Goal: Task Accomplishment & Management: Use online tool/utility

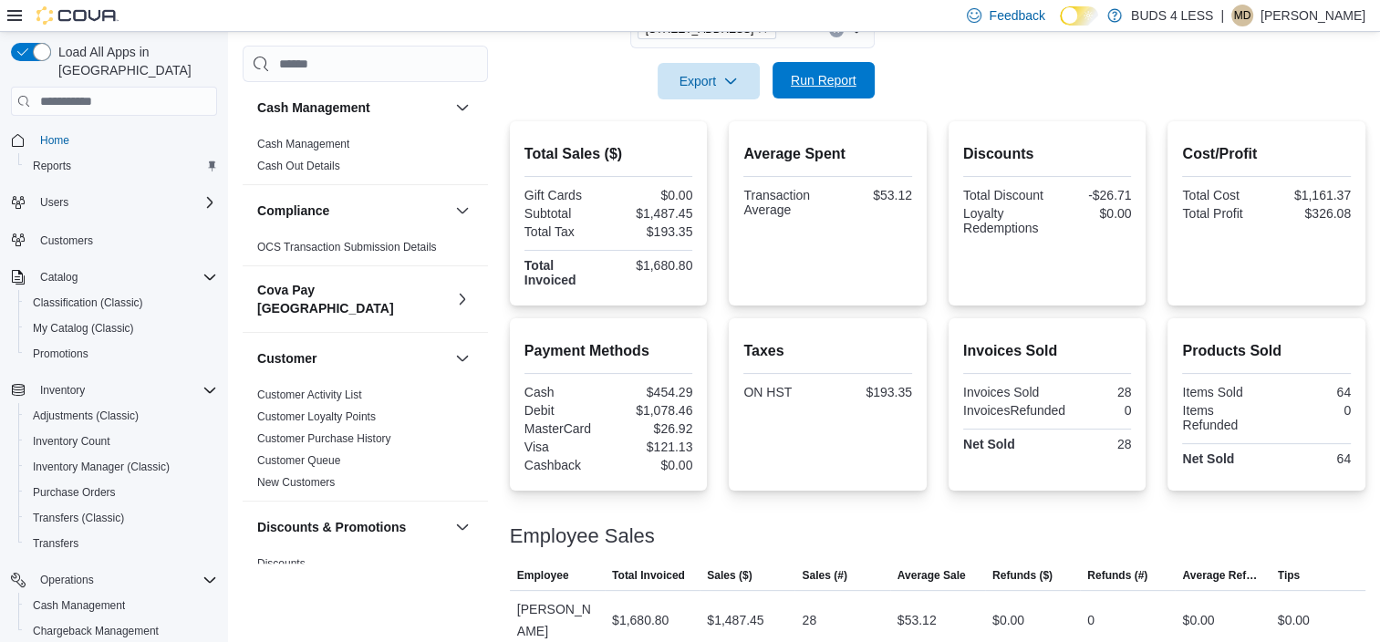
scroll to position [175, 0]
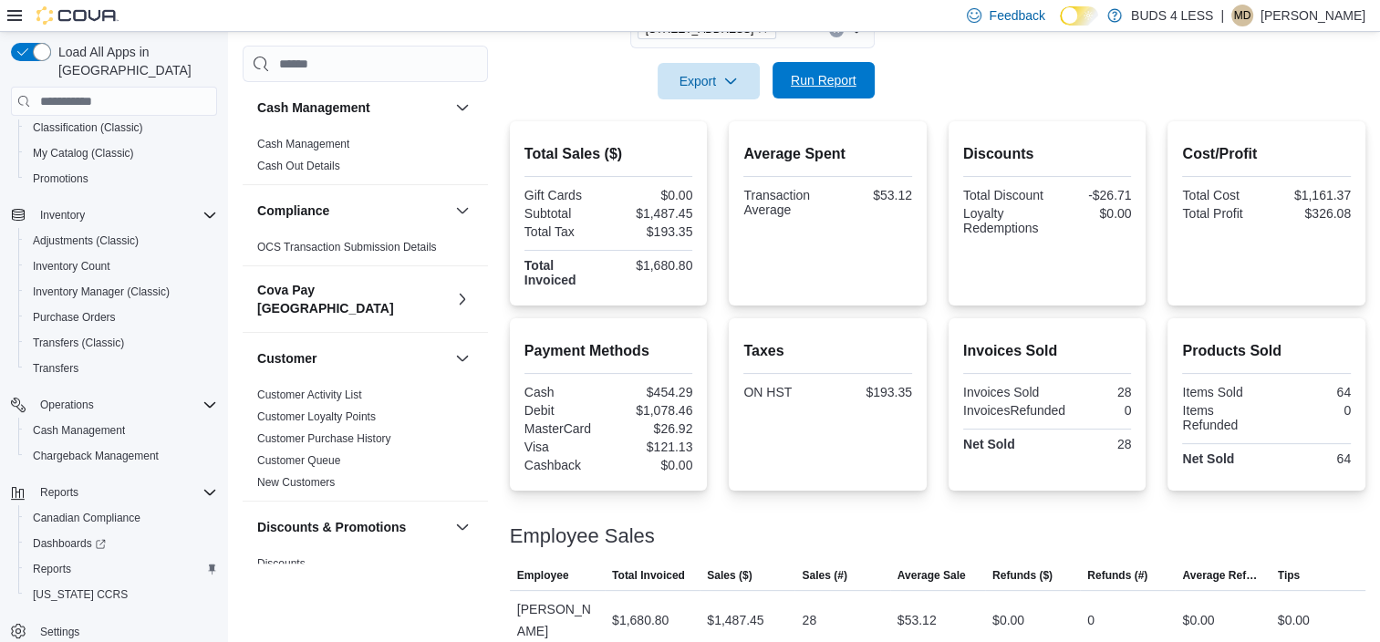
click at [806, 77] on span "Run Report" at bounding box center [824, 80] width 66 height 18
click at [808, 75] on span "Run Report" at bounding box center [824, 80] width 66 height 18
click at [805, 84] on span "Run Report" at bounding box center [824, 80] width 66 height 18
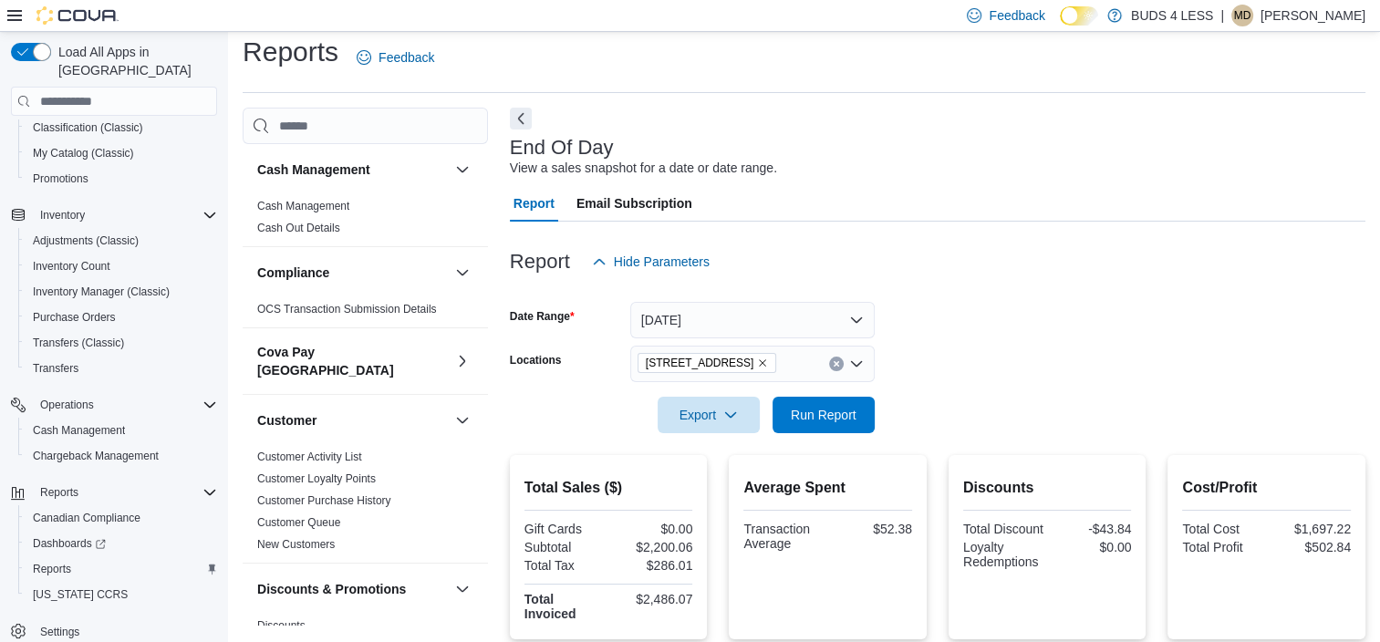
scroll to position [0, 0]
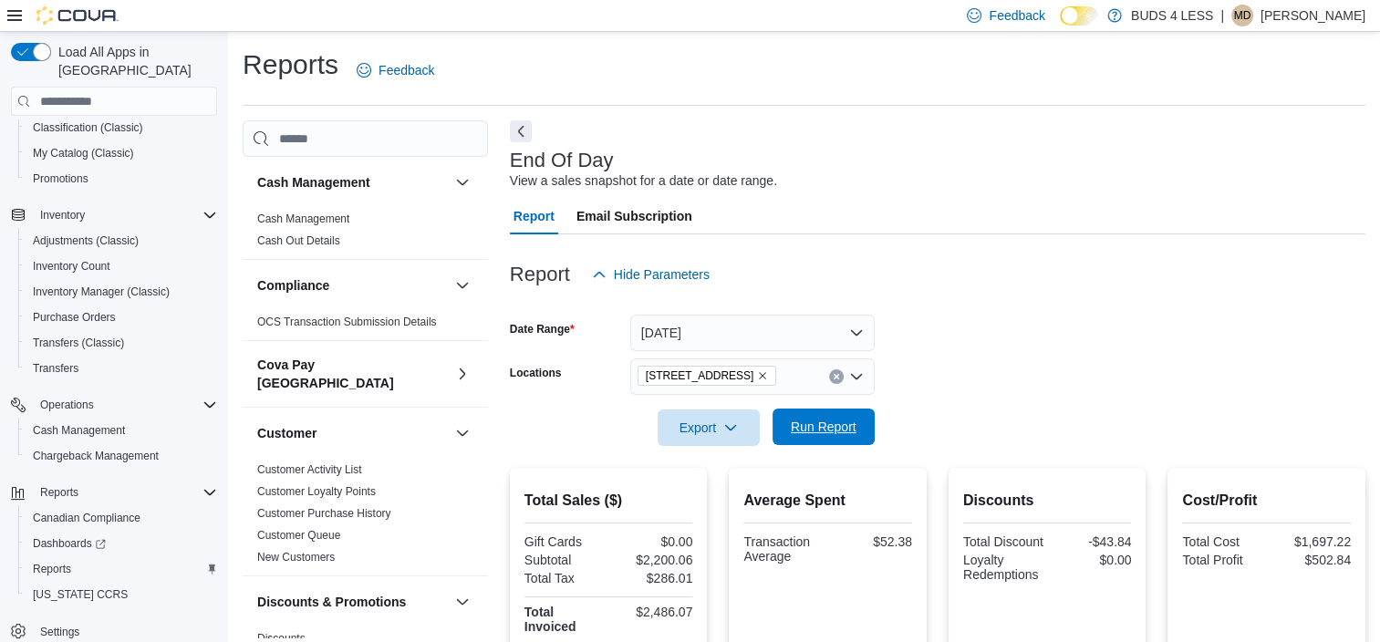
click at [826, 430] on span "Run Report" at bounding box center [824, 427] width 66 height 18
click at [766, 376] on icon "Remove 2125 16th St E., Unit H3 from selection in this group" at bounding box center [762, 375] width 11 height 11
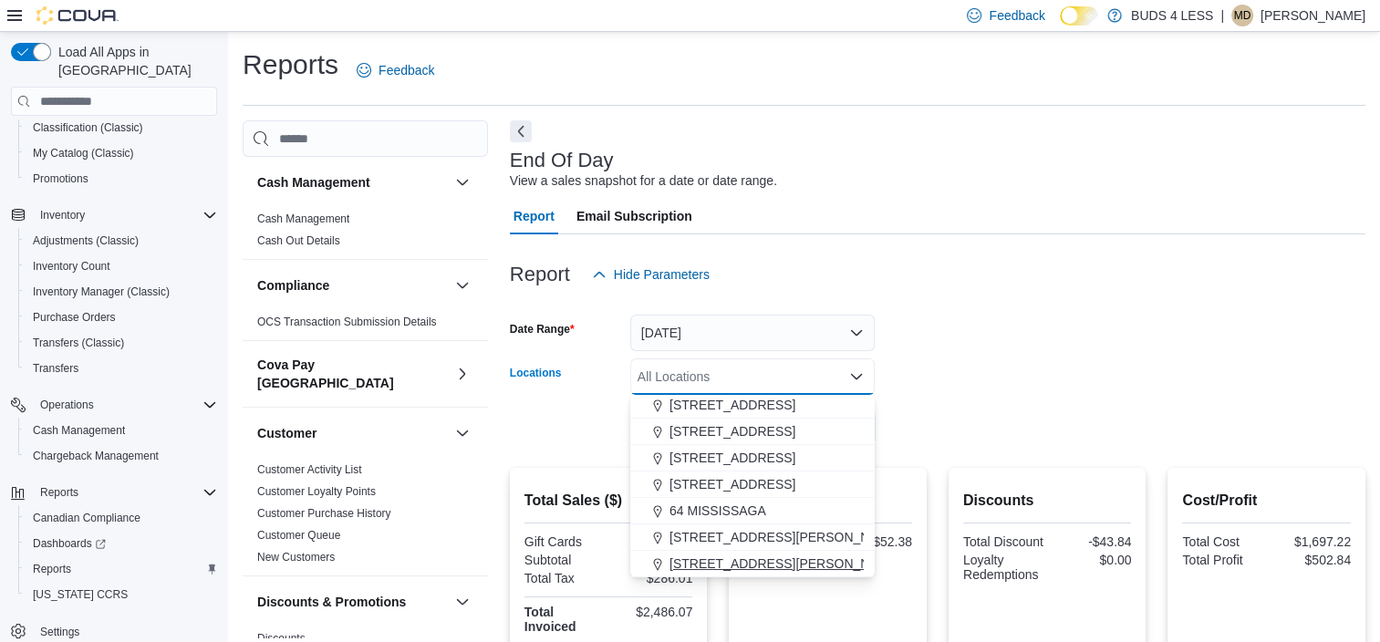
click at [729, 555] on span "[STREET_ADDRESS][PERSON_NAME]" at bounding box center [785, 563] width 232 height 18
click at [1018, 408] on div at bounding box center [937, 402] width 855 height 15
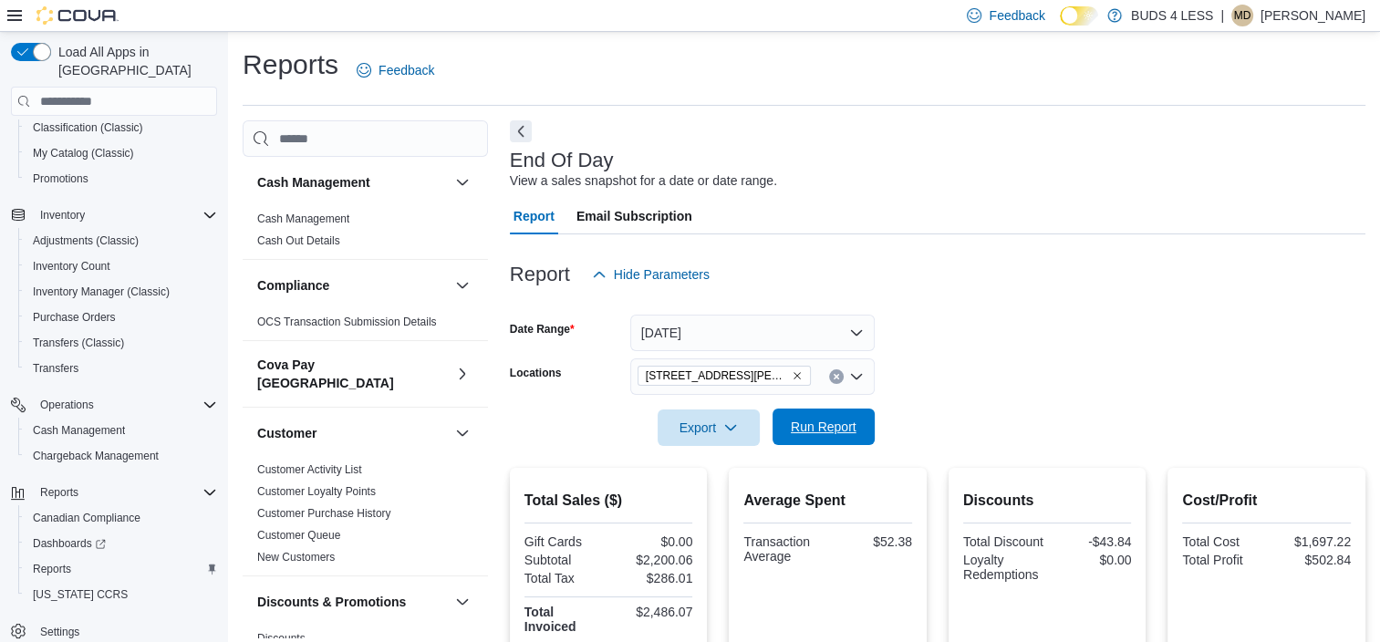
click at [847, 434] on span "Run Report" at bounding box center [824, 427] width 66 height 18
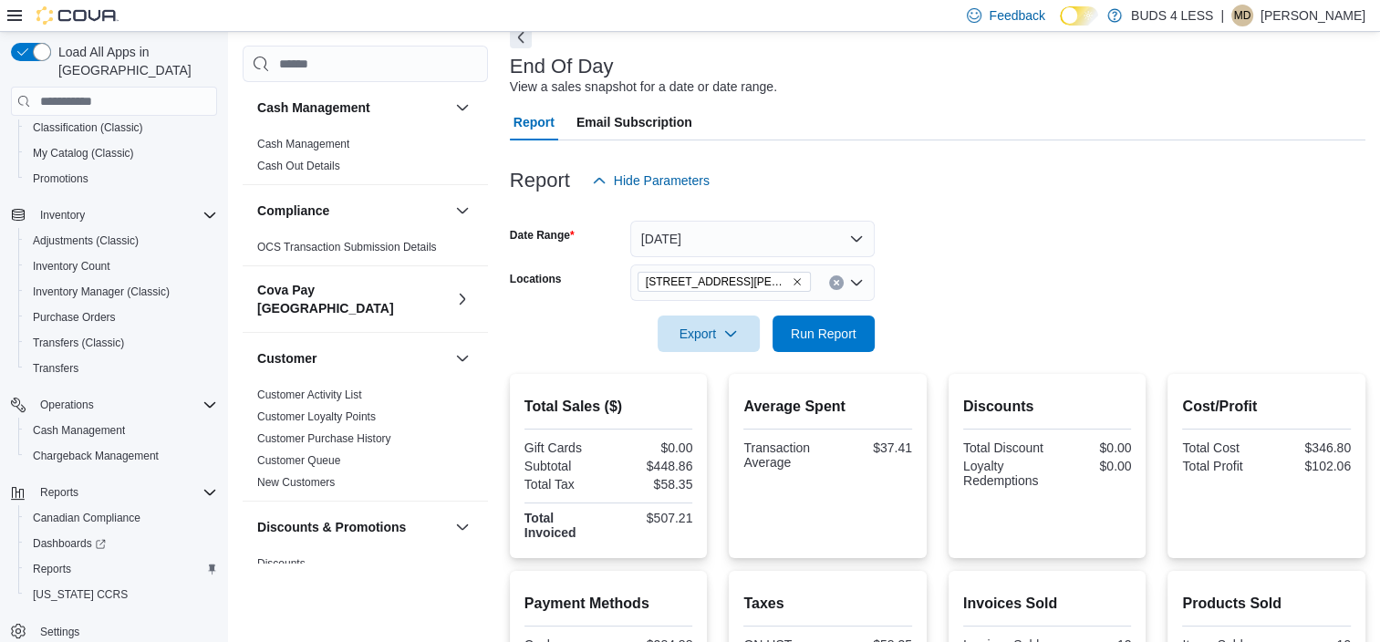
scroll to position [73, 0]
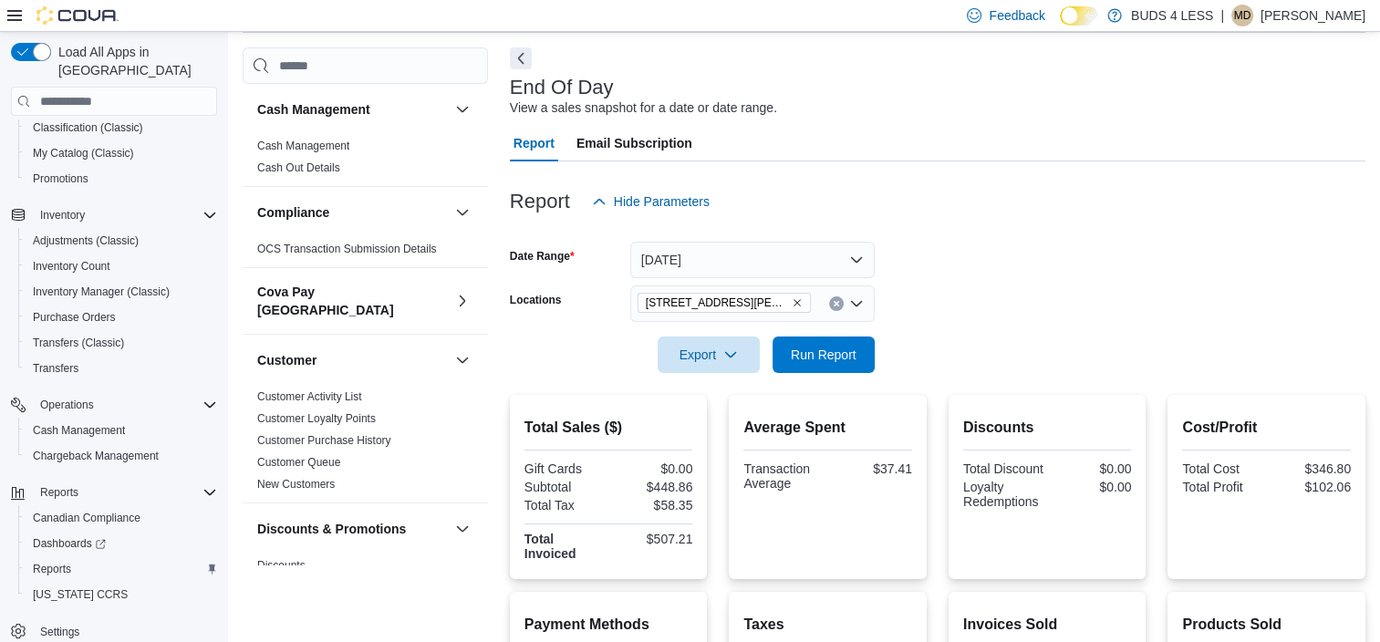
click at [797, 303] on icon "Remove 7500 LUNDY'S LANE UNIT C14-E from selection in this group" at bounding box center [796, 302] width 7 height 7
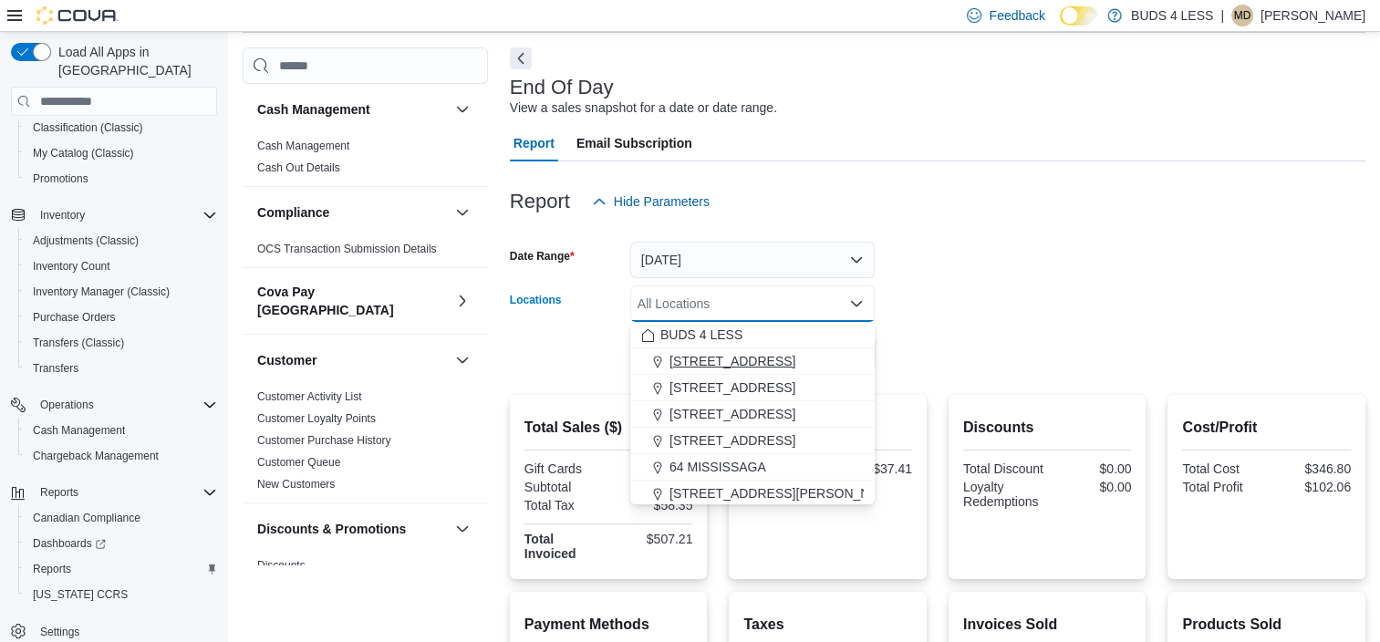
click at [737, 362] on span "[STREET_ADDRESS]" at bounding box center [732, 361] width 126 height 18
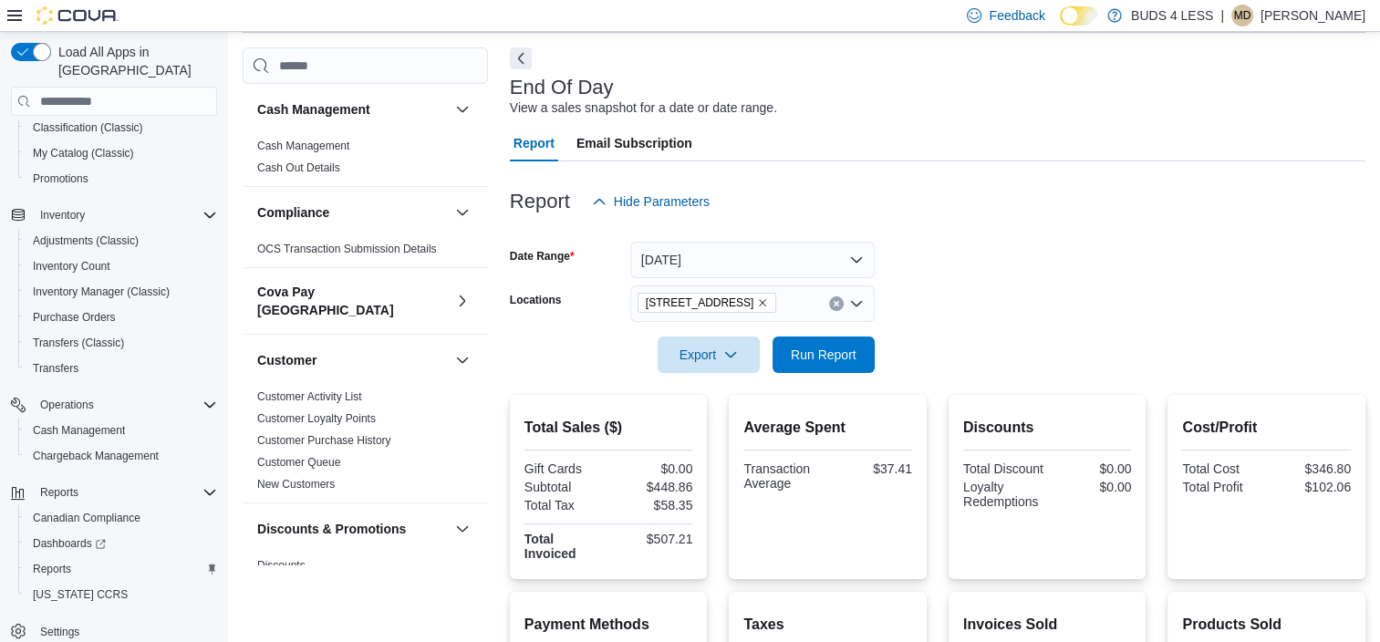
click at [1037, 324] on div at bounding box center [937, 329] width 855 height 15
click at [817, 336] on span "Run Report" at bounding box center [823, 354] width 80 height 36
click at [768, 303] on icon "Remove 145 Mapleview Dr W, Unit A from selection in this group" at bounding box center [762, 302] width 11 height 11
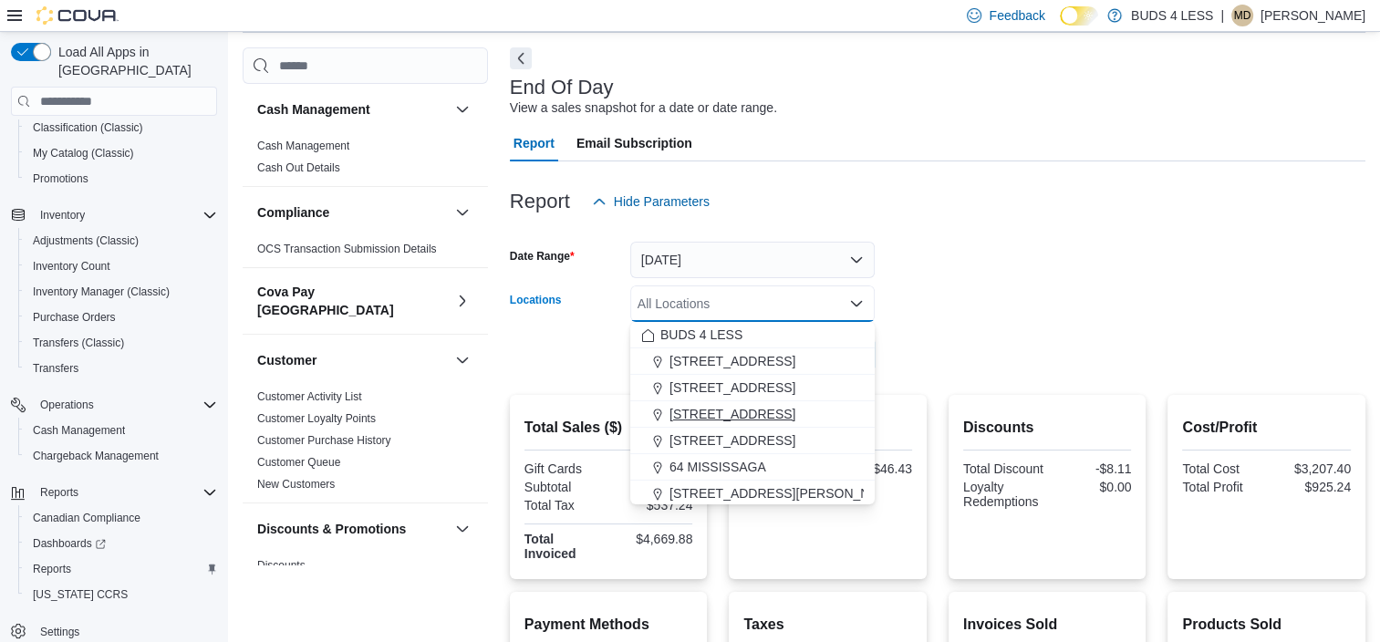
click at [708, 406] on span "[STREET_ADDRESS]" at bounding box center [732, 414] width 126 height 18
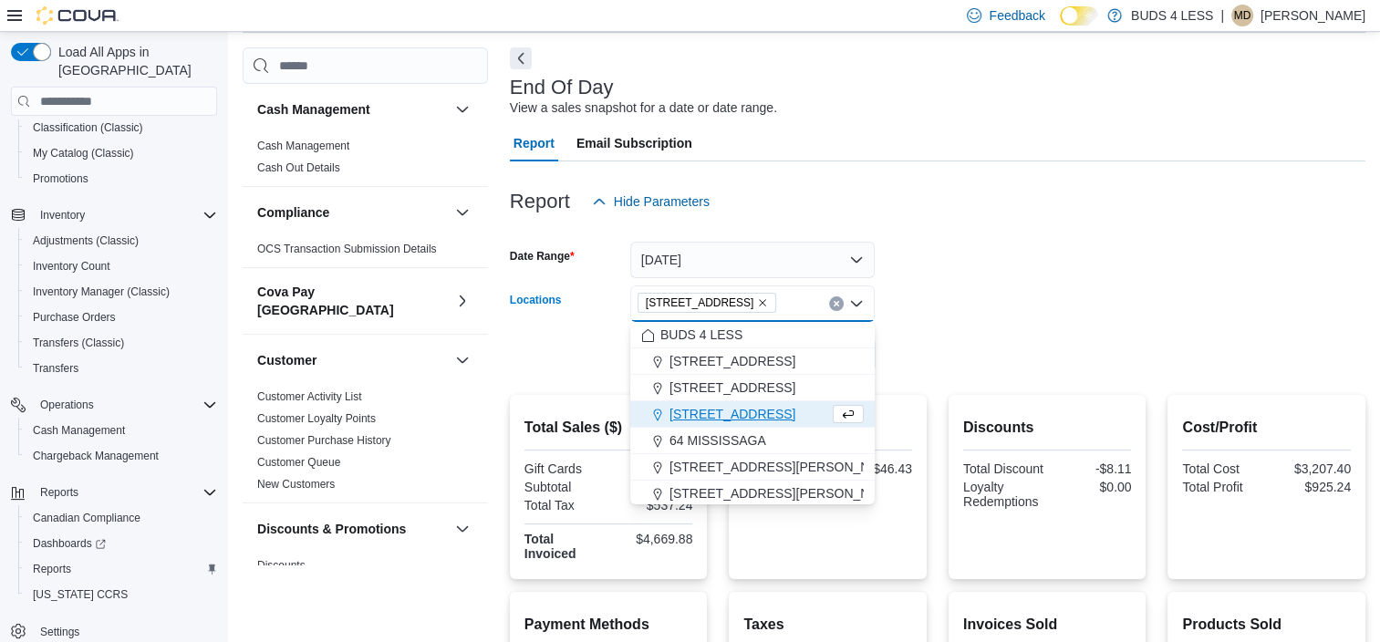
click at [956, 351] on form "Date Range [DATE] Locations [STREET_ADDRESS] Combo box. Selected. [STREET_ADDRE…" at bounding box center [937, 296] width 855 height 153
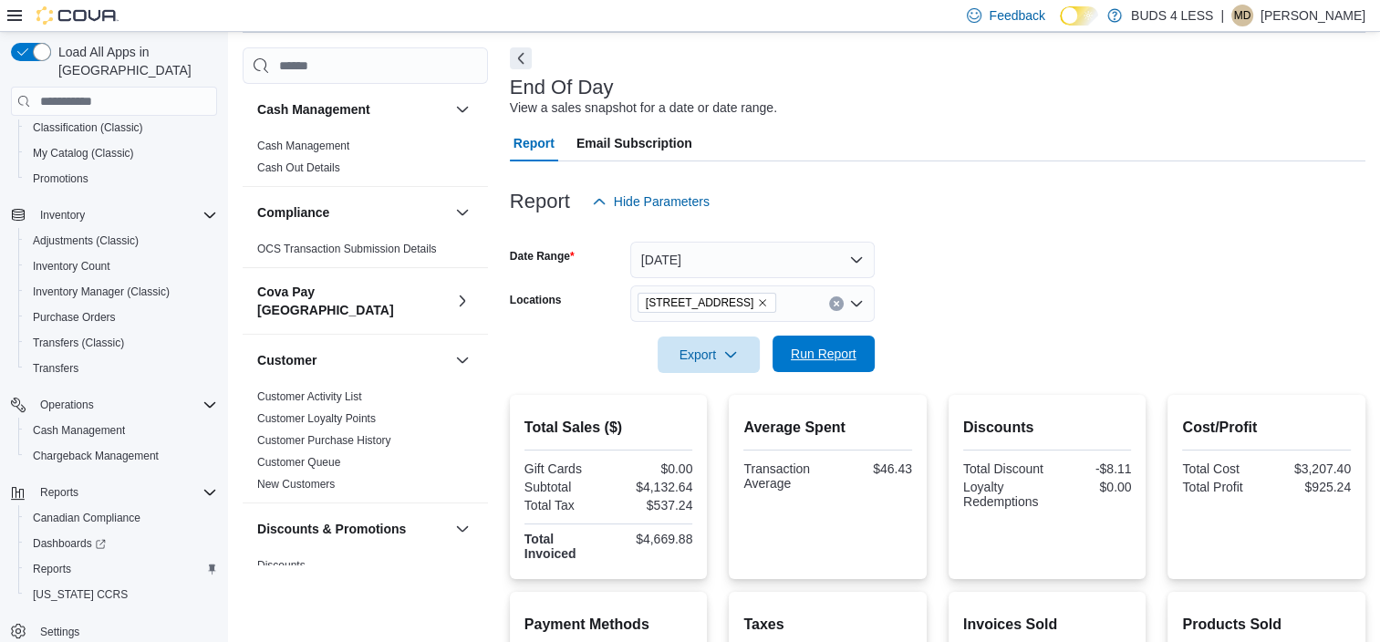
click at [838, 350] on span "Run Report" at bounding box center [824, 354] width 66 height 18
click at [757, 305] on icon "Remove 23 Young Street from selection in this group" at bounding box center [762, 302] width 11 height 11
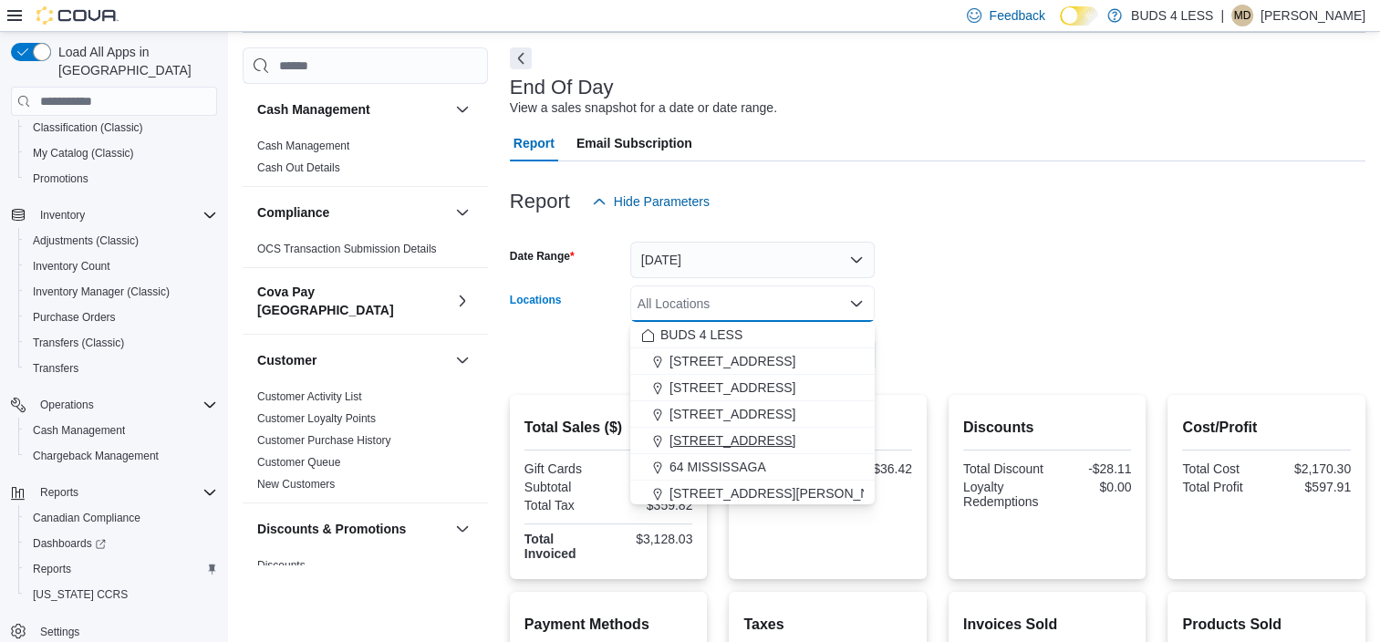
click at [716, 434] on span "[STREET_ADDRESS]" at bounding box center [732, 440] width 126 height 18
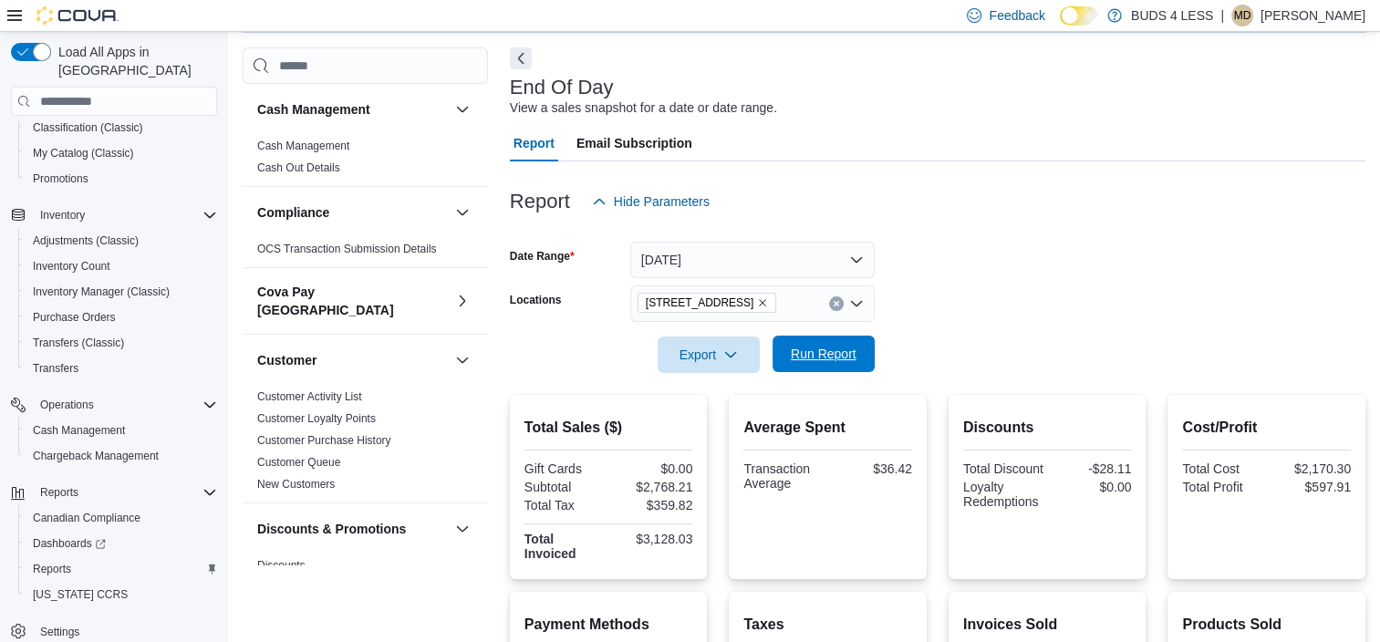
drag, startPoint x: 985, startPoint y: 361, endPoint x: 863, endPoint y: 346, distance: 122.3
click at [984, 360] on form "Date Range [DATE] Locations [STREET_ADDRESS] Export Run Report" at bounding box center [937, 296] width 855 height 153
click at [854, 346] on span "Run Report" at bounding box center [824, 354] width 66 height 18
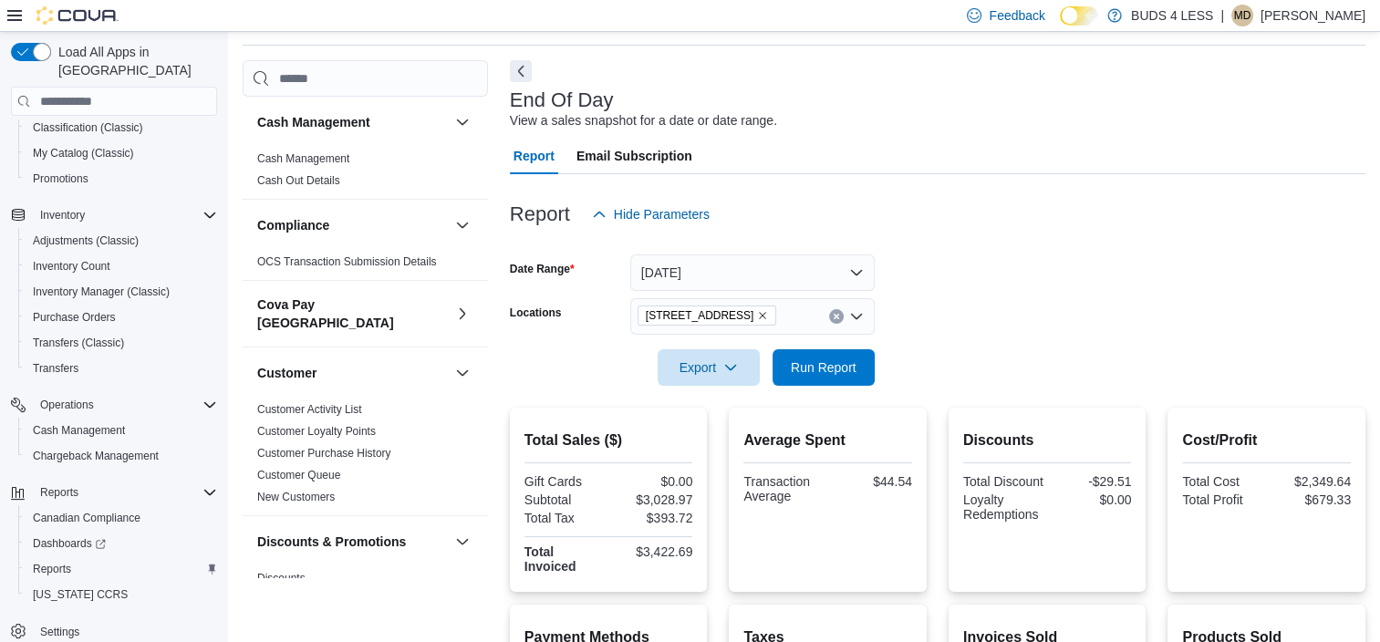
scroll to position [91, 0]
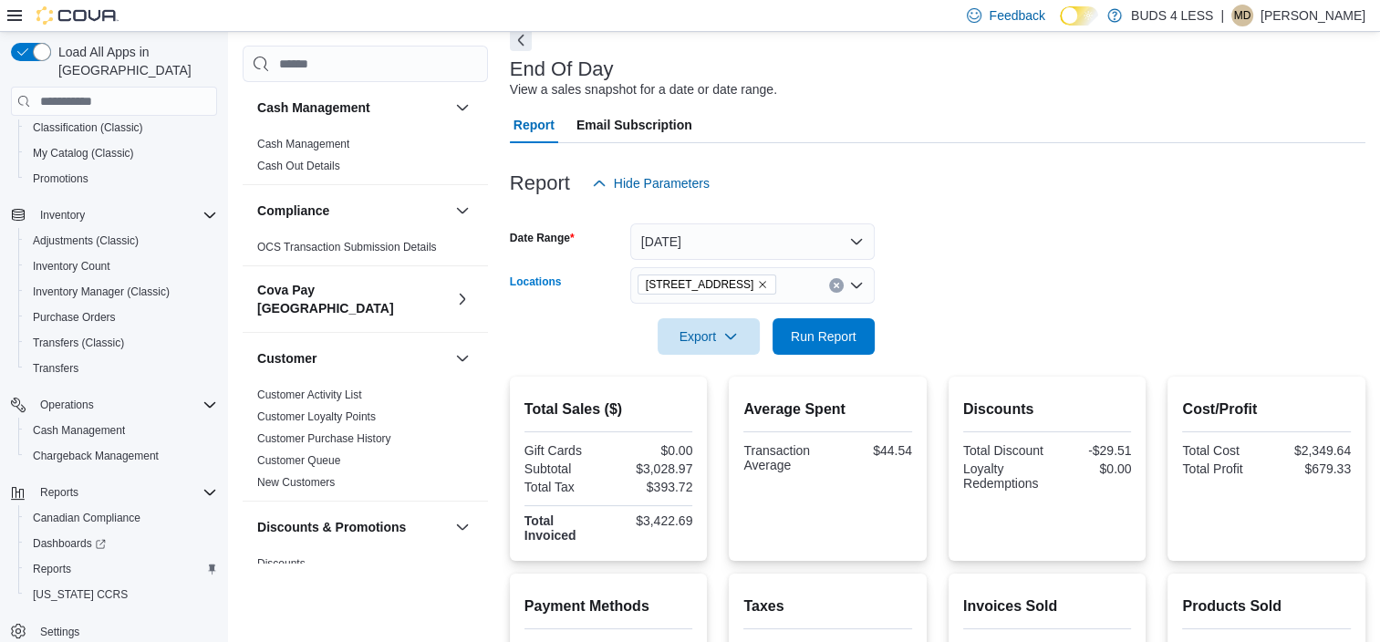
click at [760, 283] on icon "Remove 489 Yonge St, Unit 2 from selection in this group" at bounding box center [763, 284] width 7 height 7
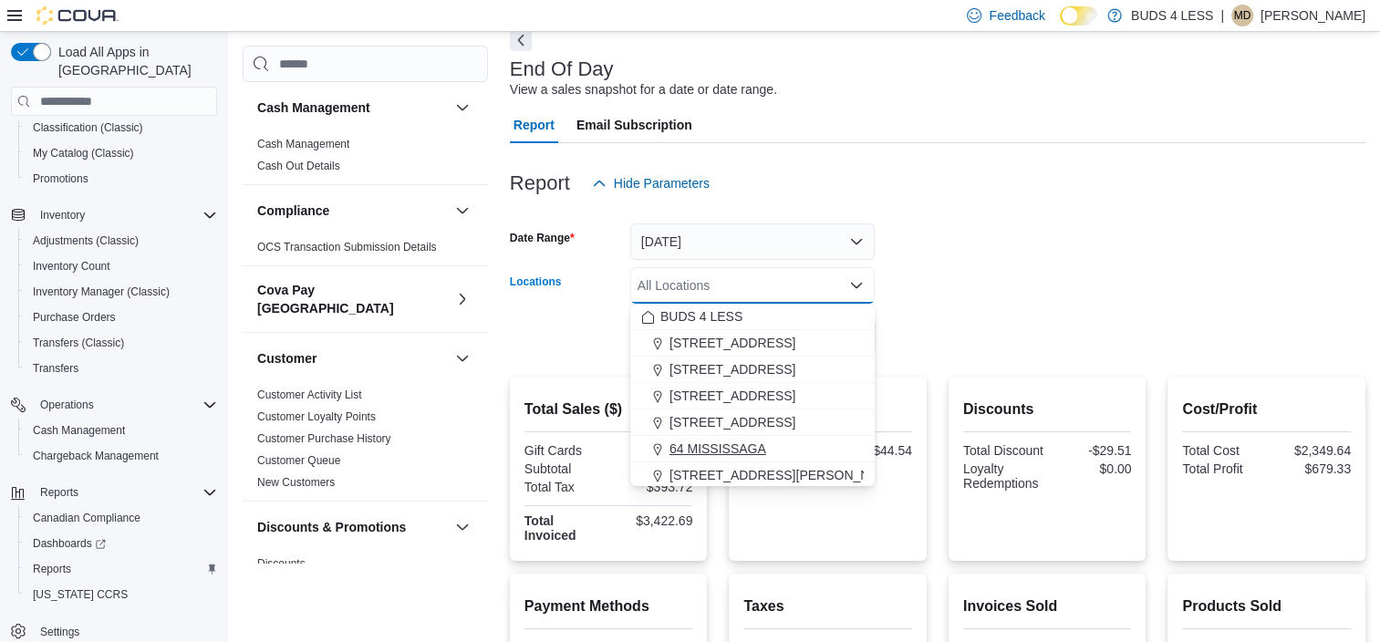
click at [718, 439] on span "64 MISSISSAGA" at bounding box center [717, 448] width 97 height 18
click at [928, 339] on form "Date Range [DATE] Locations 64 [GEOGRAPHIC_DATA] Combo box. Selected. 64 MISSIS…" at bounding box center [937, 278] width 855 height 153
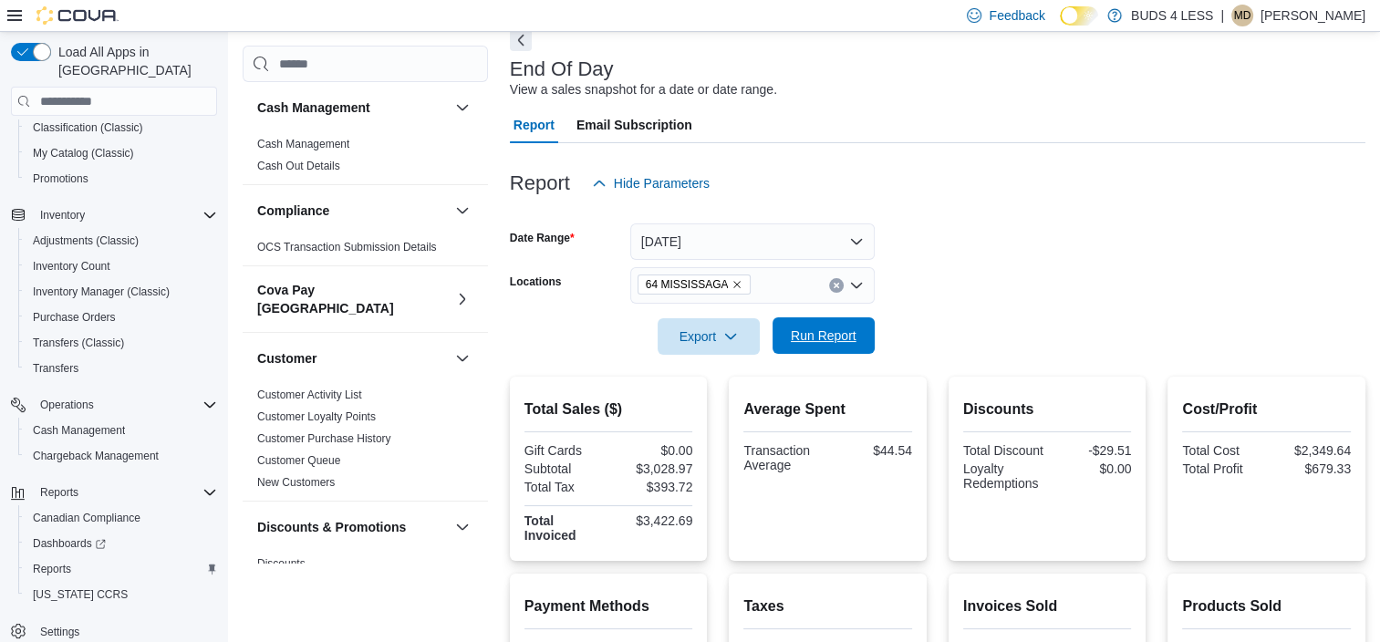
click at [836, 338] on span "Run Report" at bounding box center [824, 335] width 66 height 18
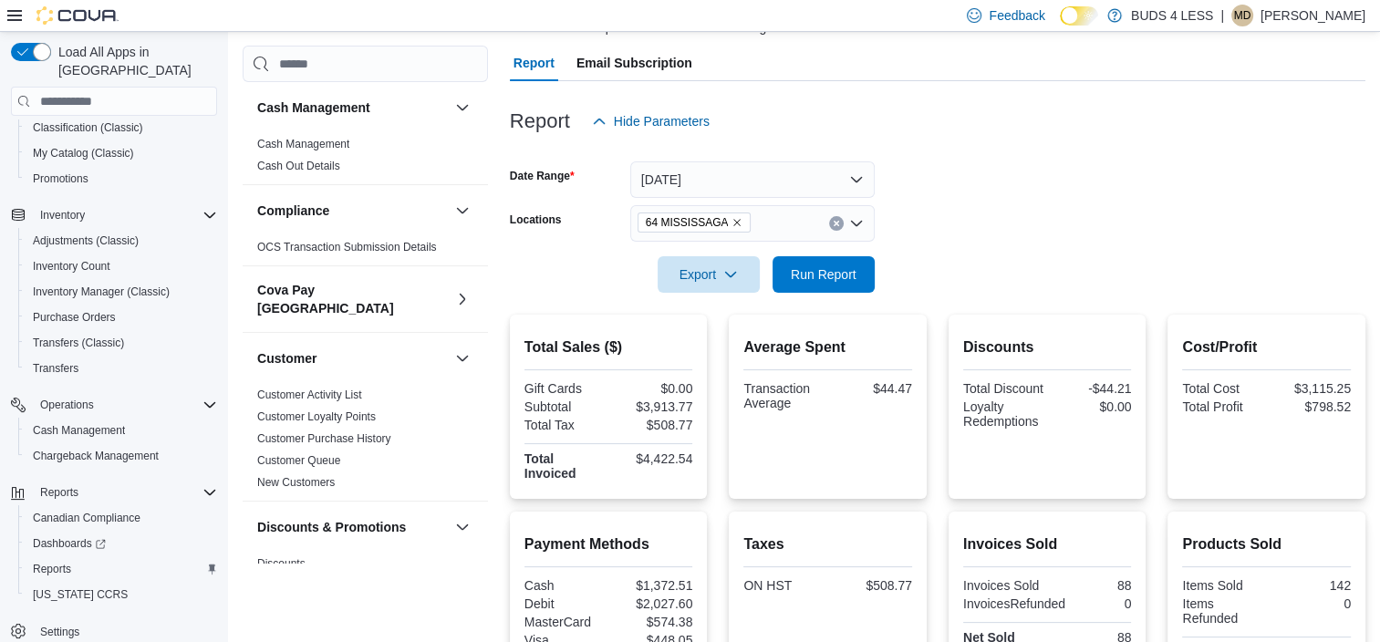
scroll to position [182, 0]
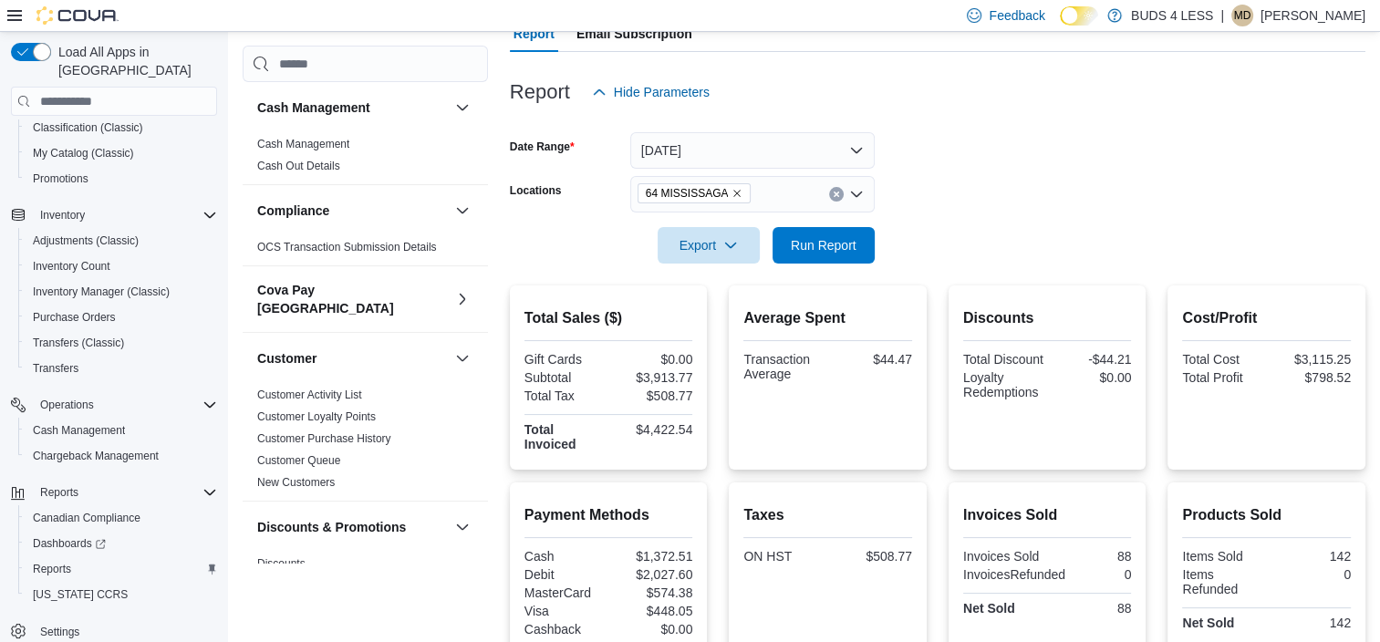
click at [731, 193] on icon "Remove 64 MISSISSAGA from selection in this group" at bounding box center [736, 193] width 11 height 11
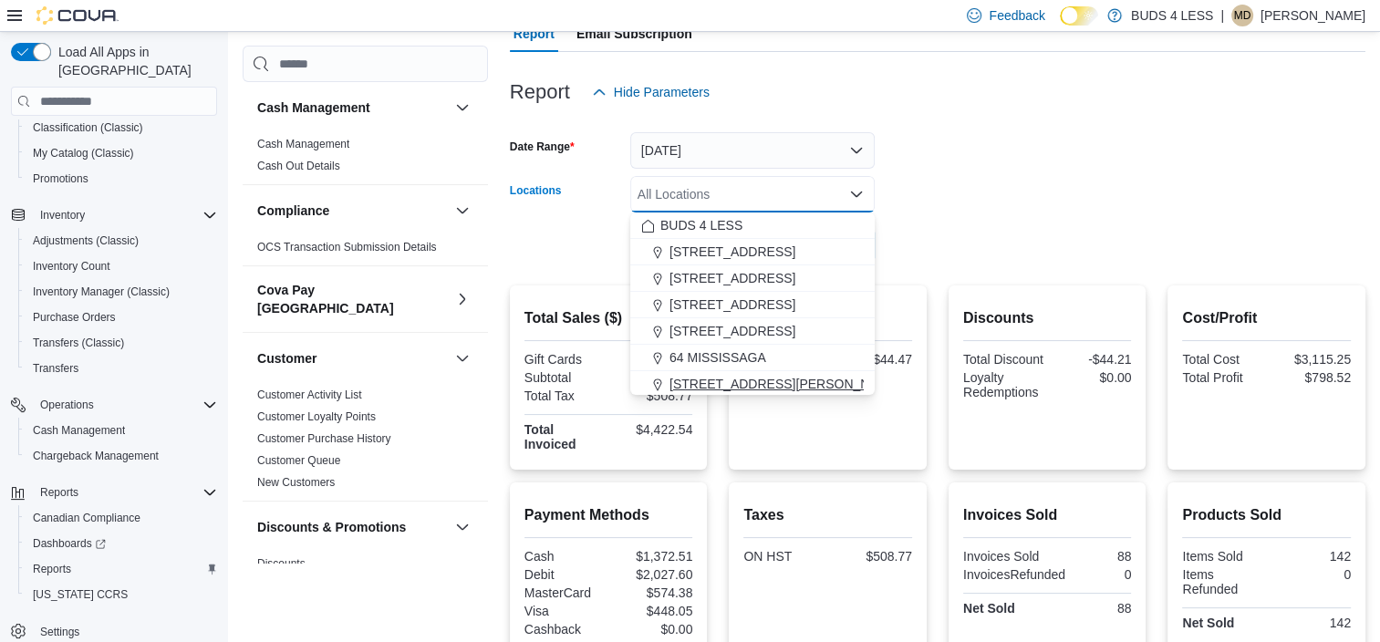
click at [729, 376] on span "[STREET_ADDRESS][PERSON_NAME]" at bounding box center [785, 384] width 232 height 18
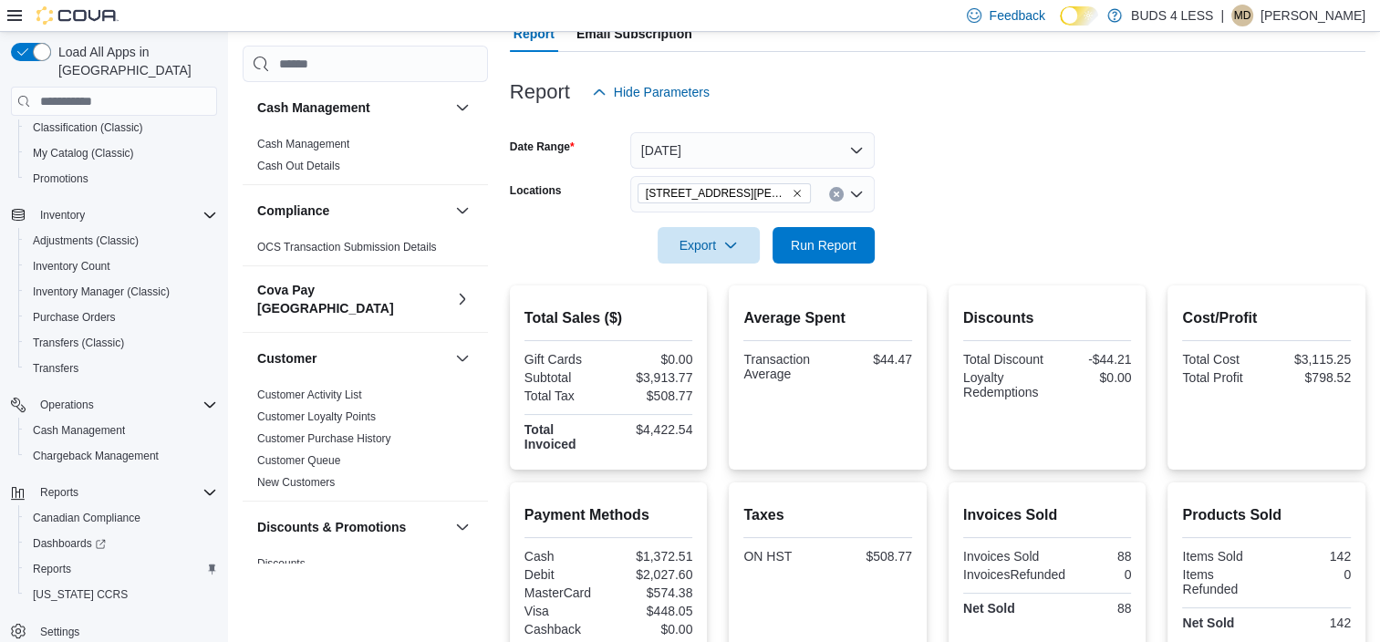
click at [926, 247] on form "Date Range [DATE] Locations [STREET_ADDRESS][PERSON_NAME] Export Run Report" at bounding box center [937, 186] width 855 height 153
click at [858, 249] on span "Run Report" at bounding box center [823, 244] width 80 height 36
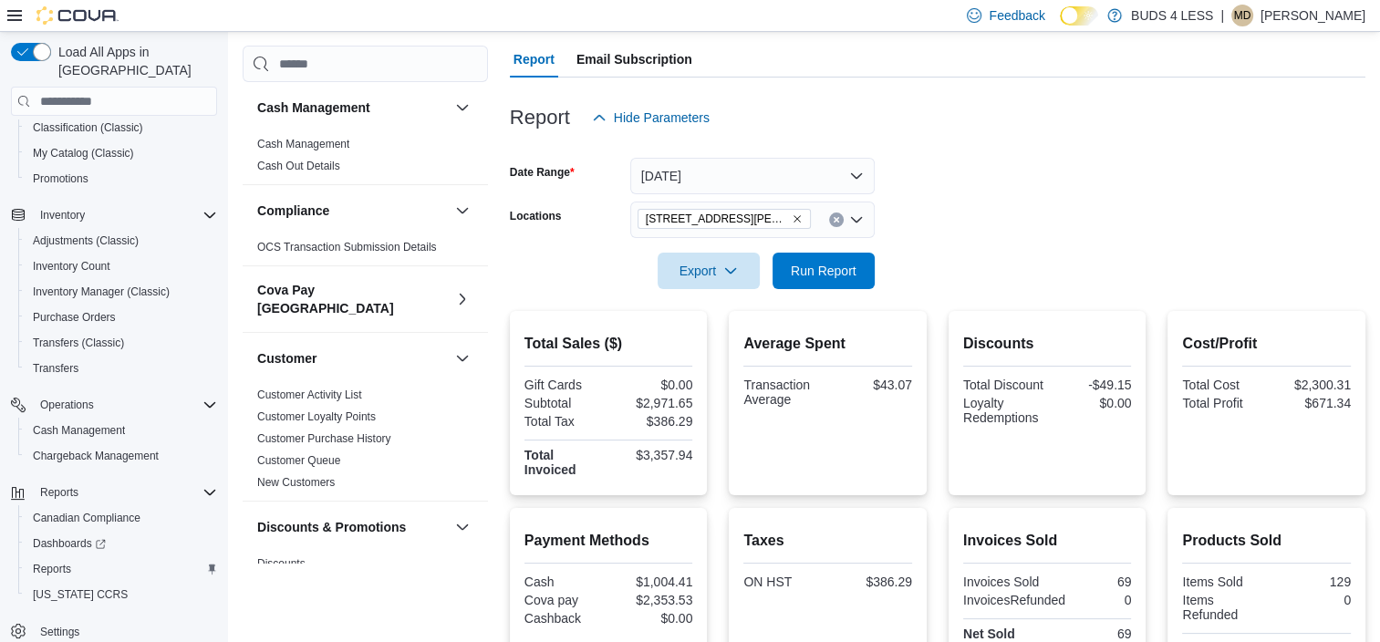
scroll to position [148, 0]
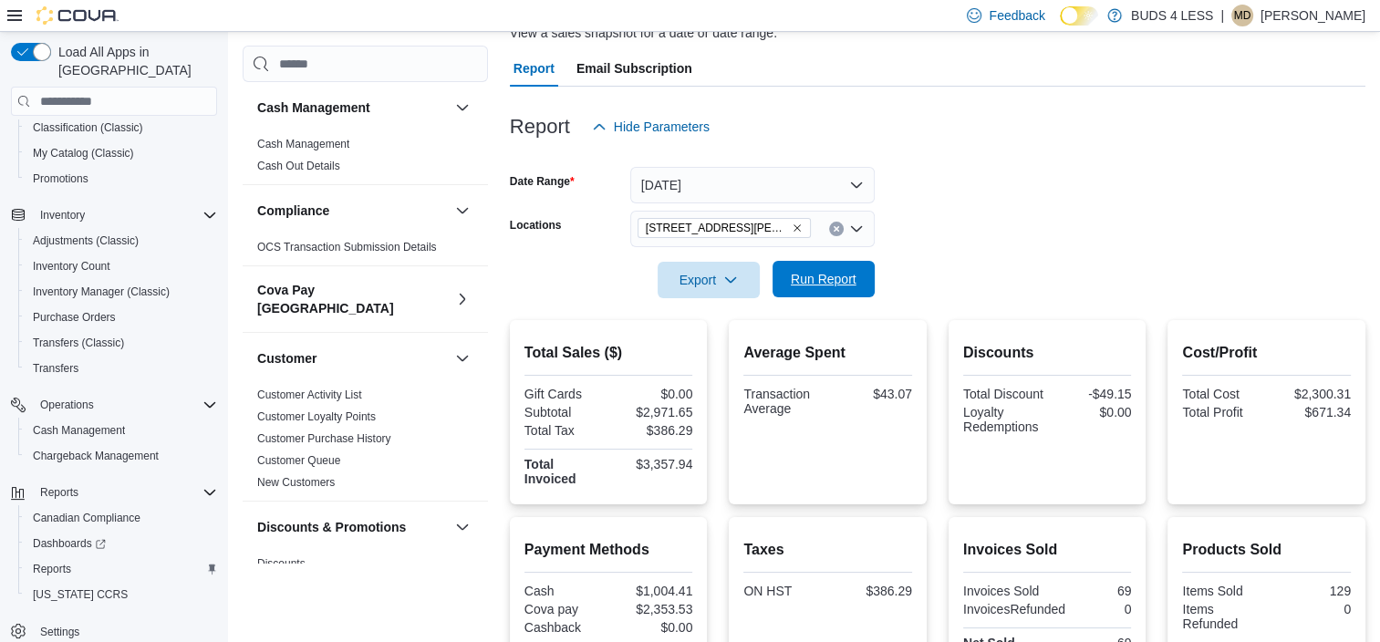
click at [815, 289] on span "Run Report" at bounding box center [823, 279] width 80 height 36
click at [791, 228] on icon "Remove 727 William Street #5 from selection in this group" at bounding box center [796, 227] width 11 height 11
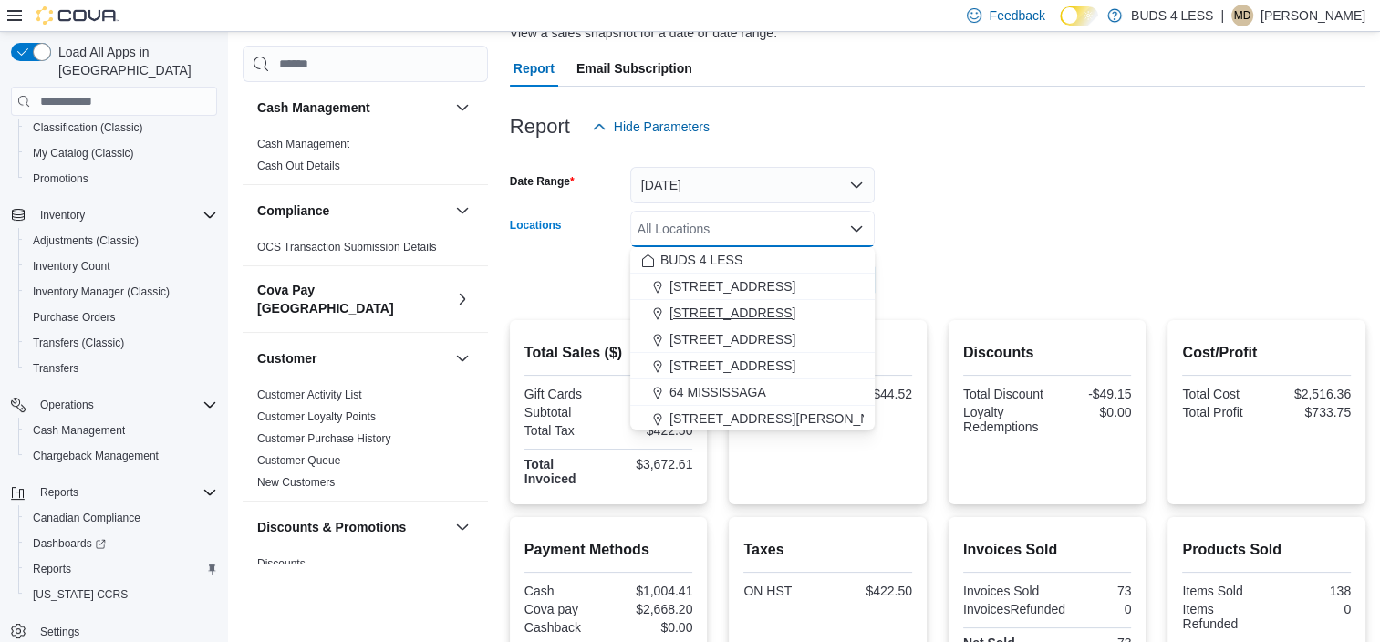
click at [736, 314] on span "[STREET_ADDRESS]" at bounding box center [732, 313] width 126 height 18
click at [934, 272] on form "Date Range [DATE] Locations [STREET_ADDRESS] Selected. [STREET_ADDRESS] Press B…" at bounding box center [937, 221] width 855 height 153
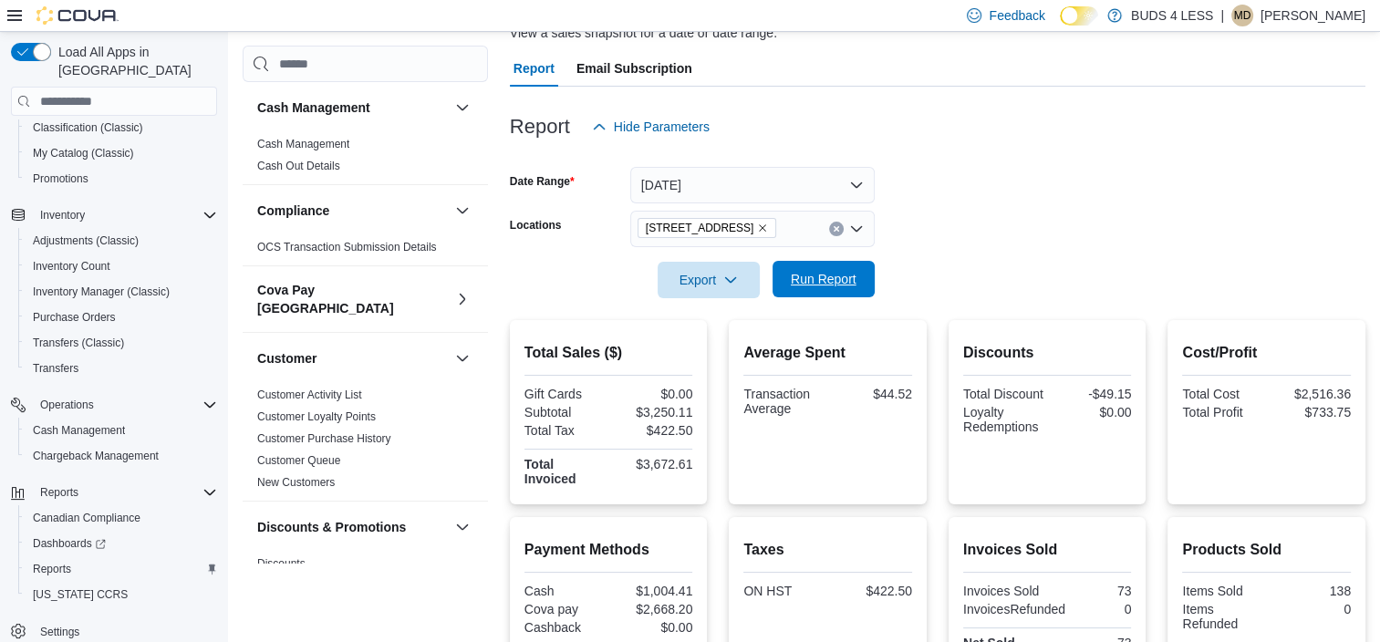
click at [848, 272] on span "Run Report" at bounding box center [824, 279] width 66 height 18
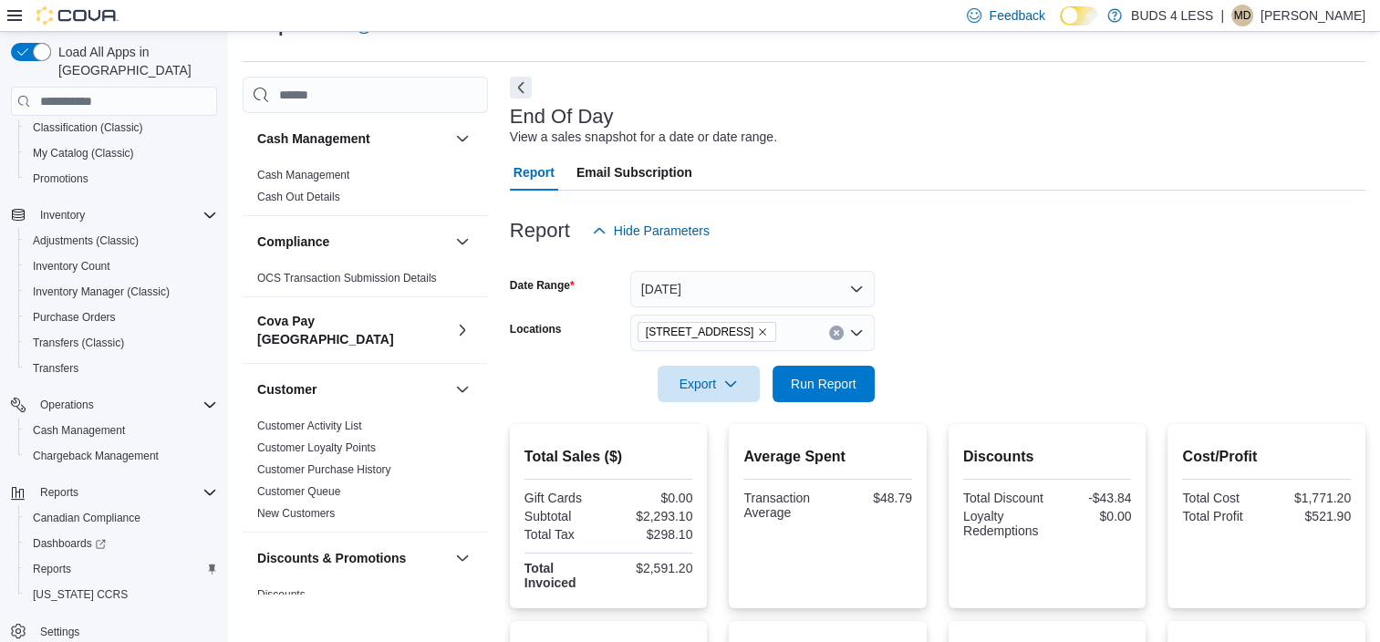
scroll to position [41, 0]
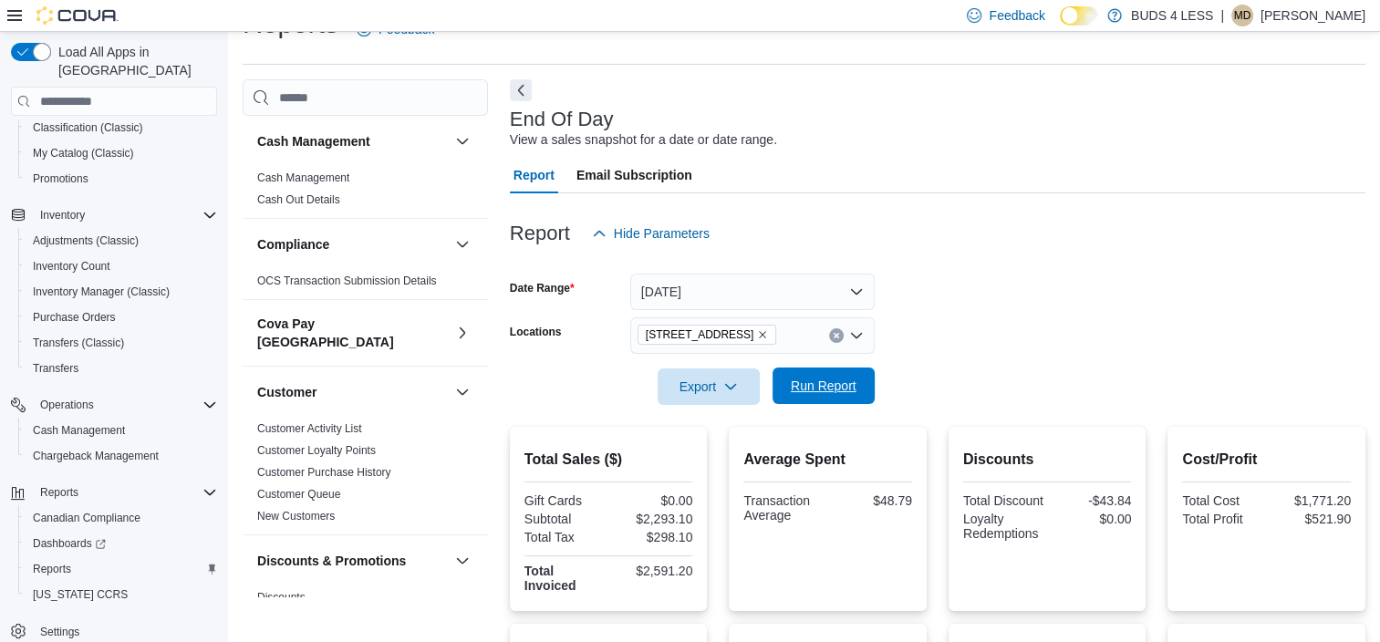
click at [809, 378] on span "Run Report" at bounding box center [824, 386] width 66 height 18
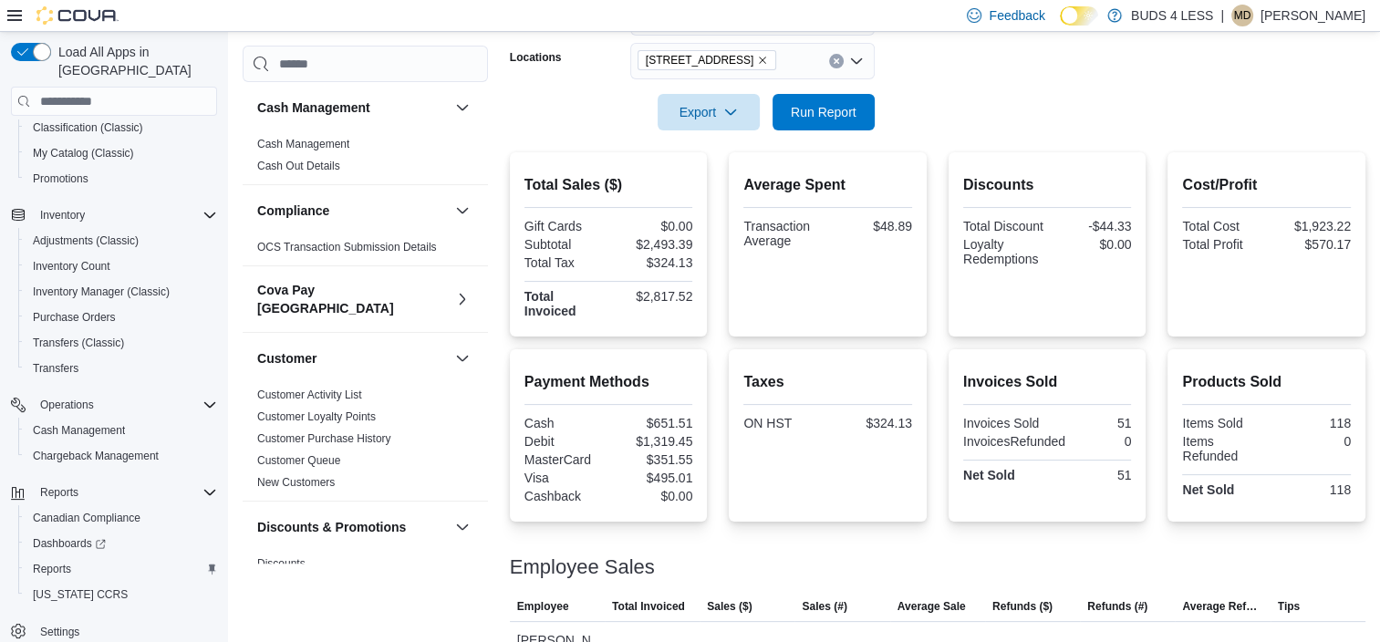
scroll to position [315, 0]
click at [837, 99] on span "Run Report" at bounding box center [823, 112] width 80 height 36
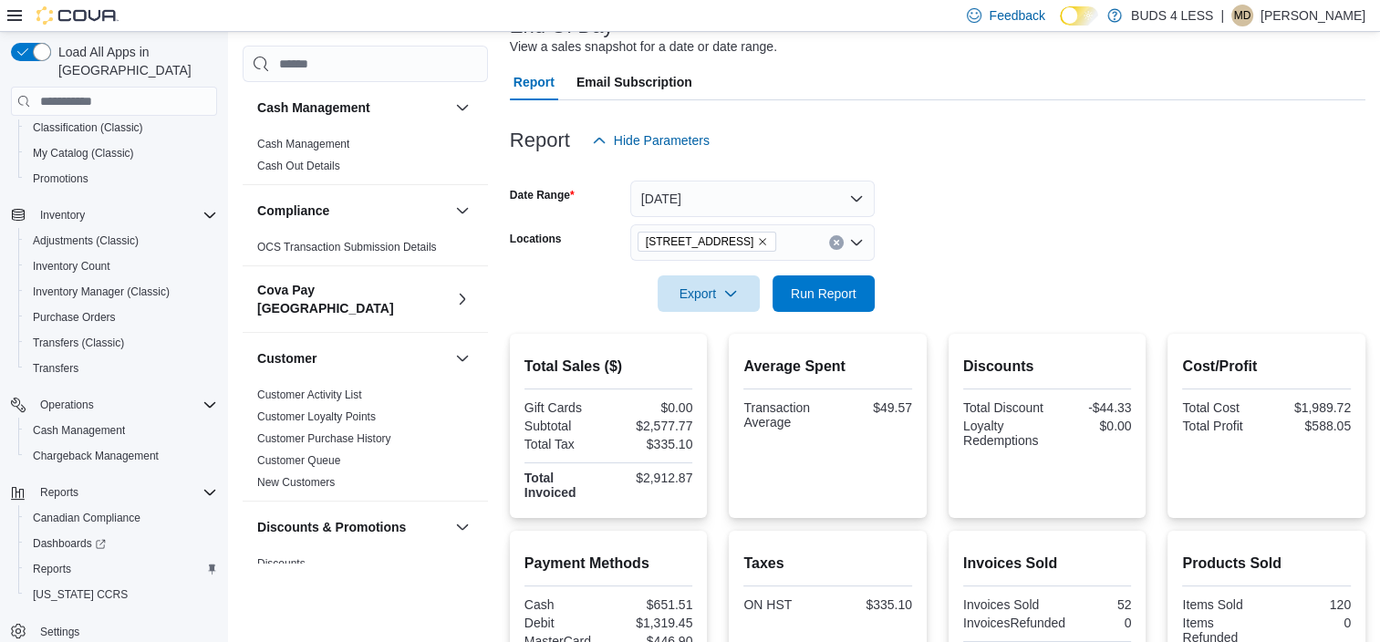
scroll to position [132, 0]
click at [814, 298] on span "Run Report" at bounding box center [824, 294] width 66 height 18
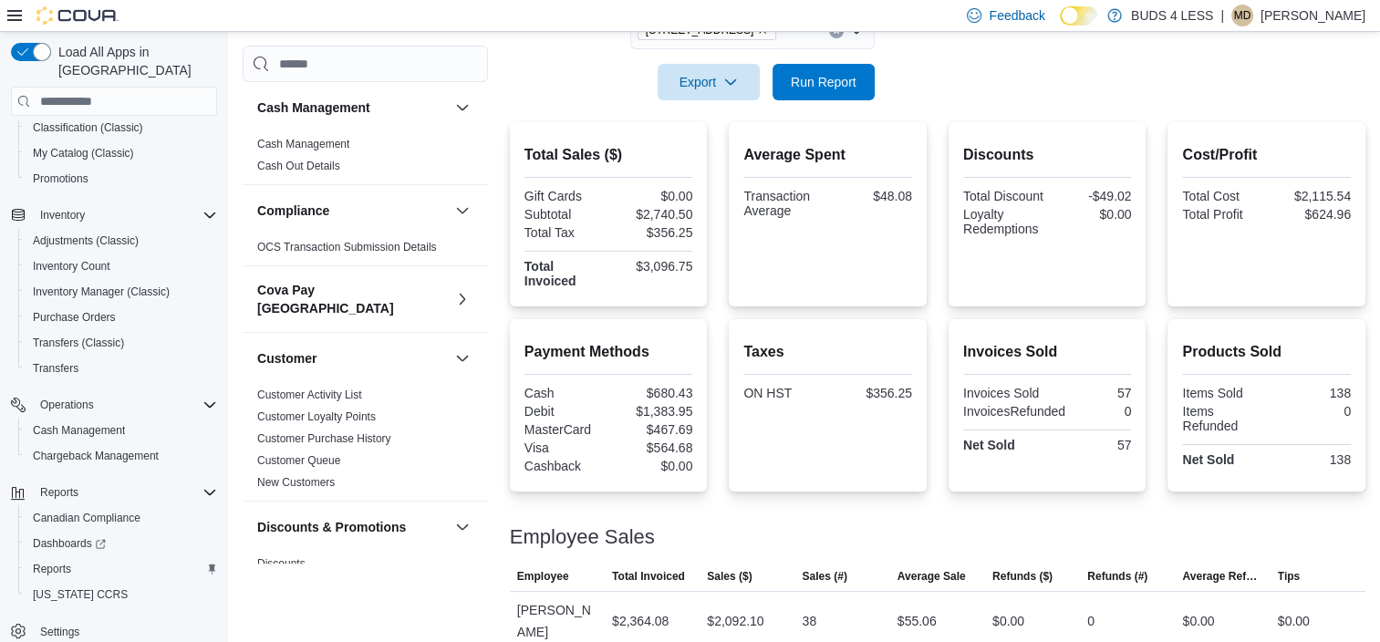
scroll to position [315, 0]
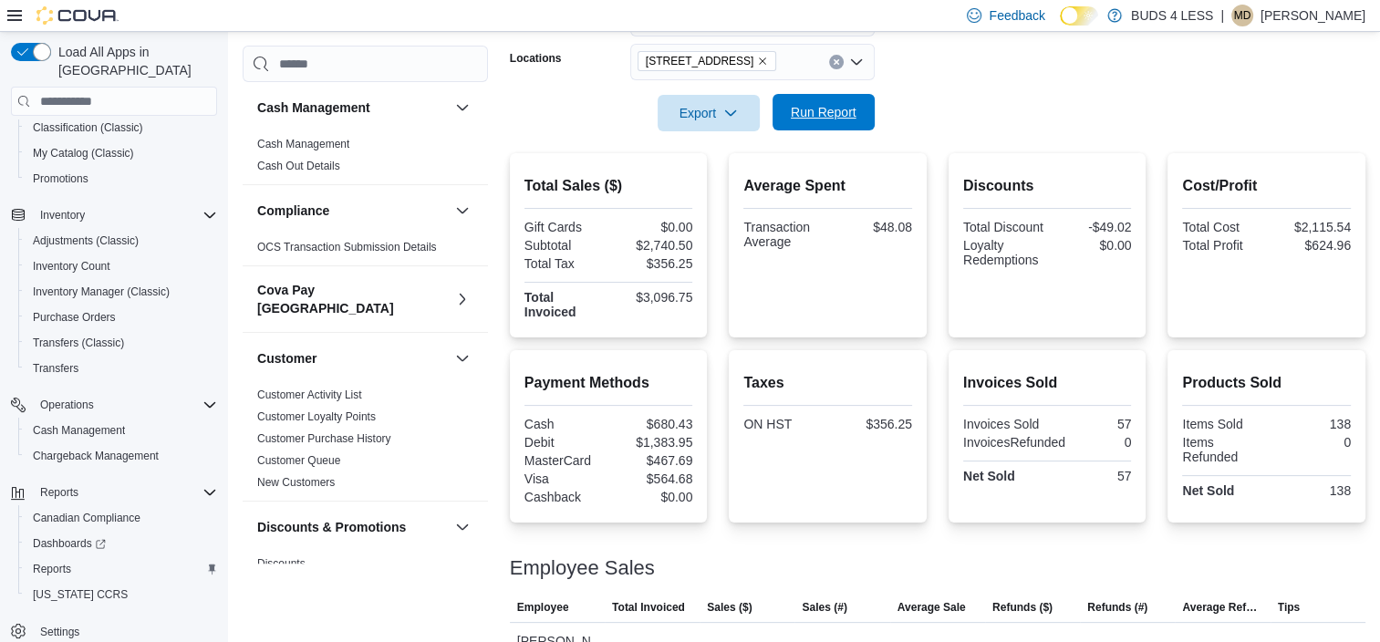
click at [819, 115] on span "Run Report" at bounding box center [824, 112] width 66 height 18
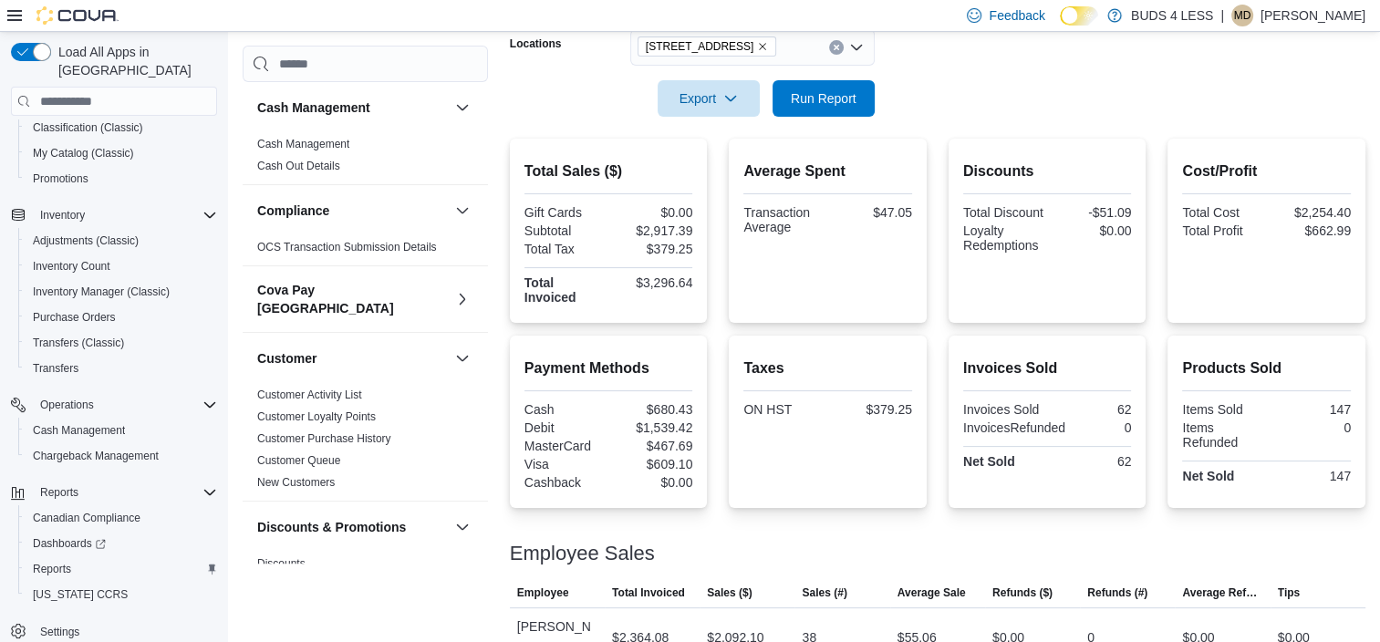
scroll to position [132, 0]
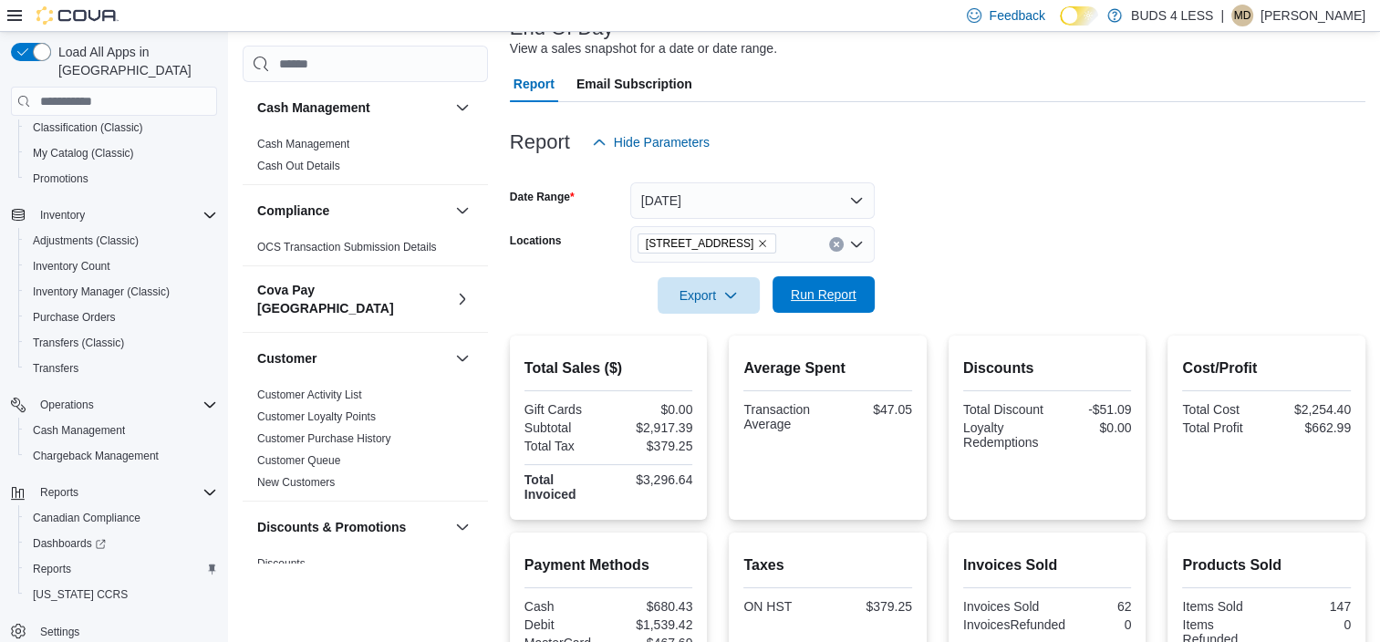
click at [832, 287] on span "Run Report" at bounding box center [824, 294] width 66 height 18
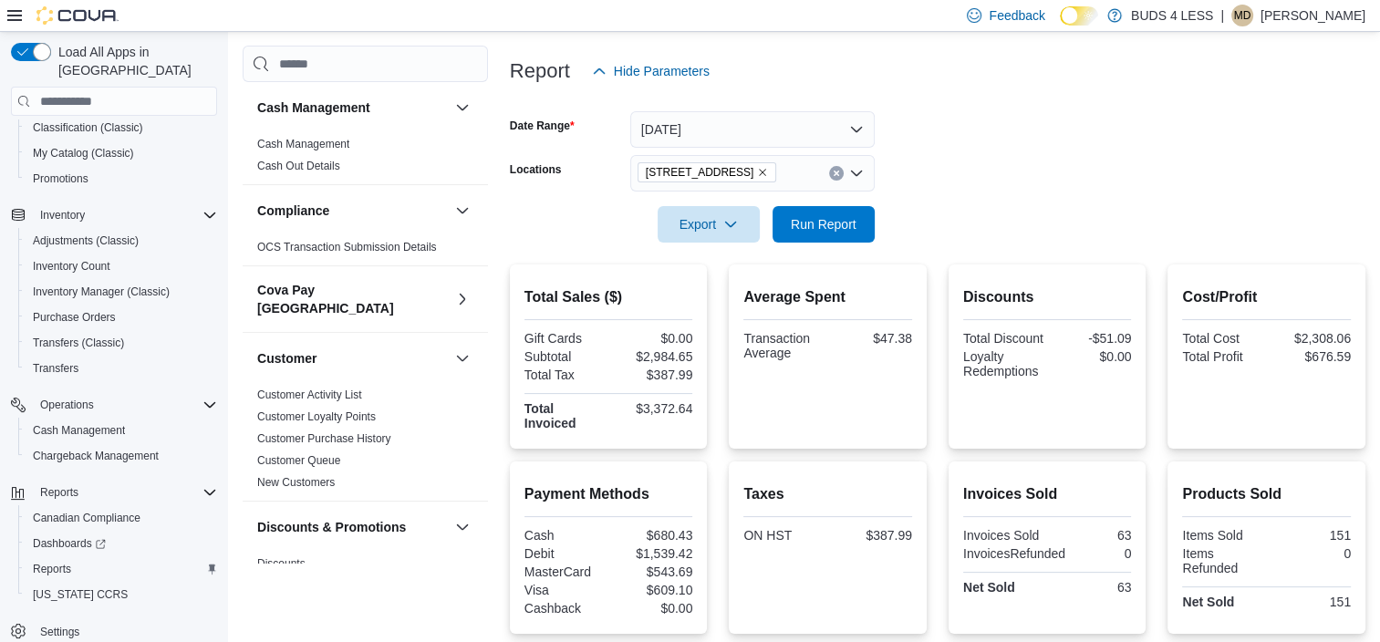
scroll to position [0, 0]
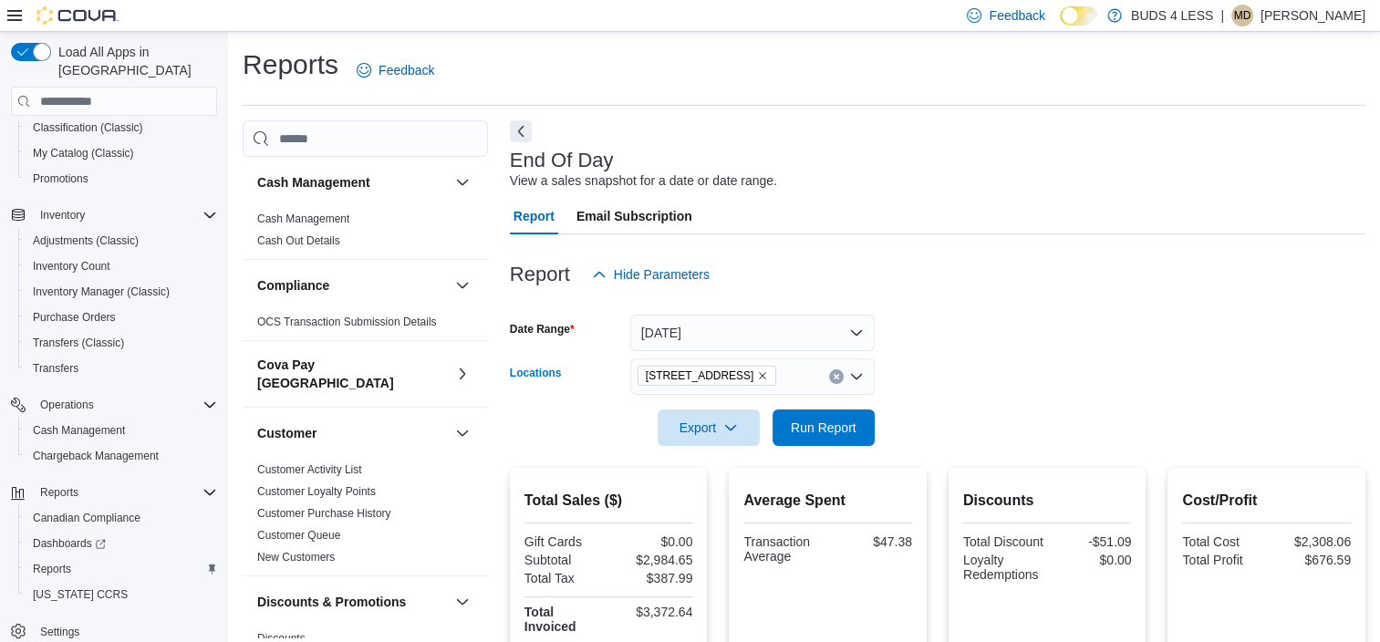
click at [764, 370] on icon "Remove 2125 16th St E., Unit H3 from selection in this group" at bounding box center [762, 375] width 11 height 11
drag, startPoint x: 958, startPoint y: 385, endPoint x: 912, endPoint y: 398, distance: 48.2
click at [959, 386] on form "Date Range [DATE] Locations All Locations Export Run Report" at bounding box center [937, 369] width 855 height 153
click at [858, 419] on span "Run Report" at bounding box center [823, 426] width 80 height 36
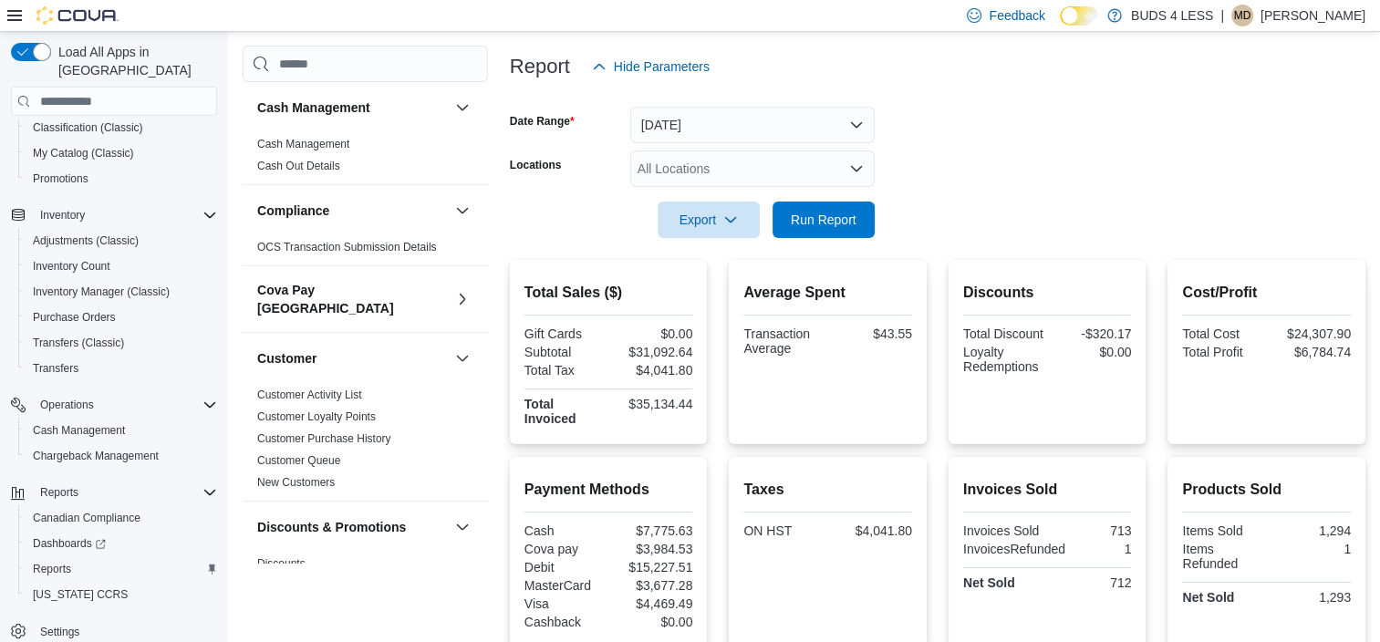
scroll to position [176, 0]
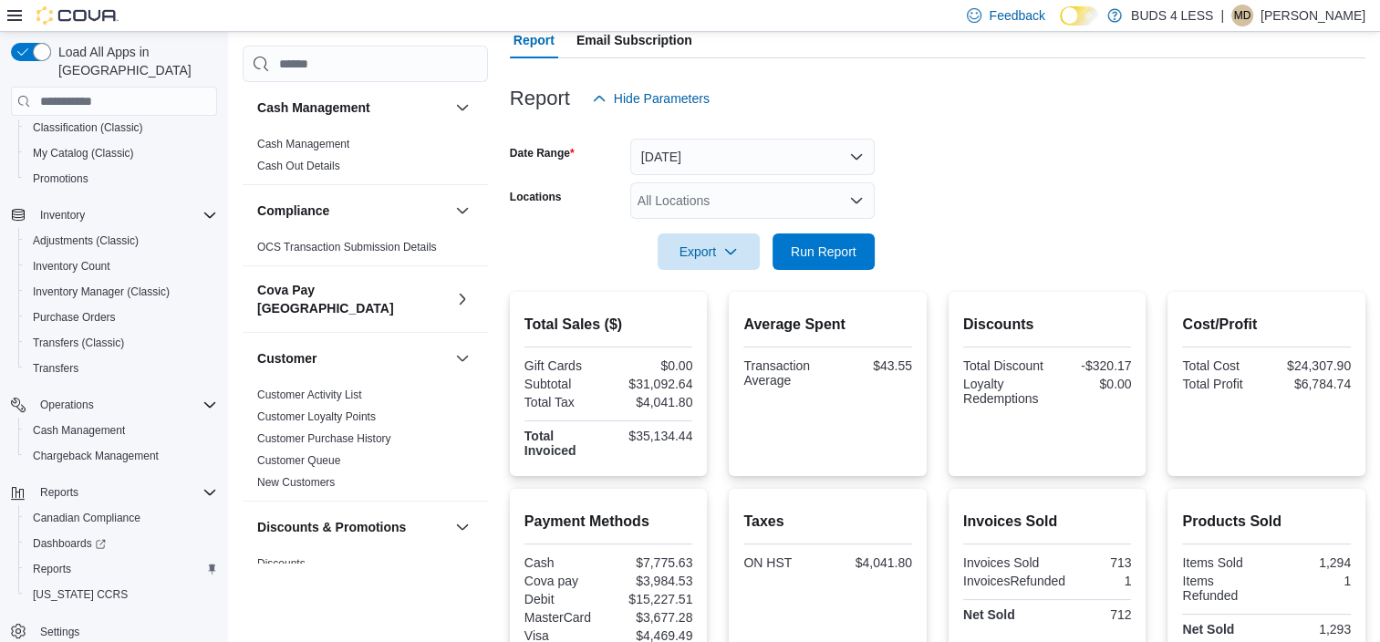
click at [747, 198] on div "All Locations" at bounding box center [752, 200] width 244 height 36
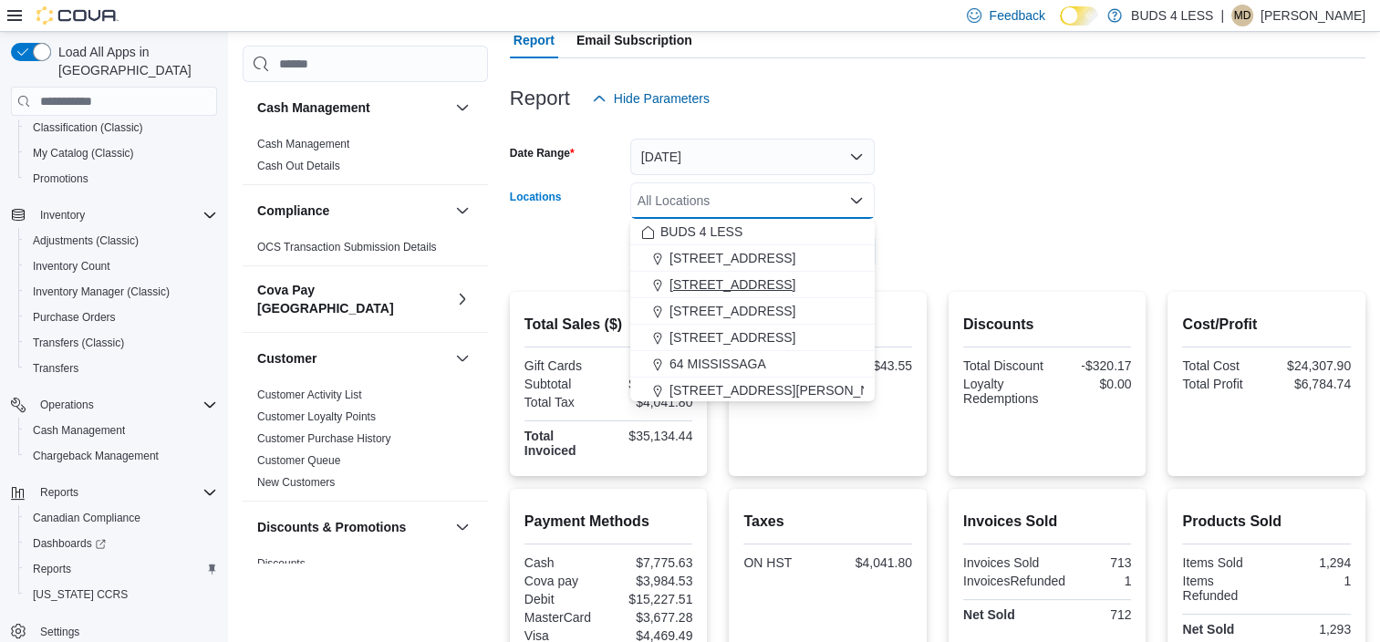
click at [766, 279] on span "[STREET_ADDRESS]" at bounding box center [732, 284] width 126 height 18
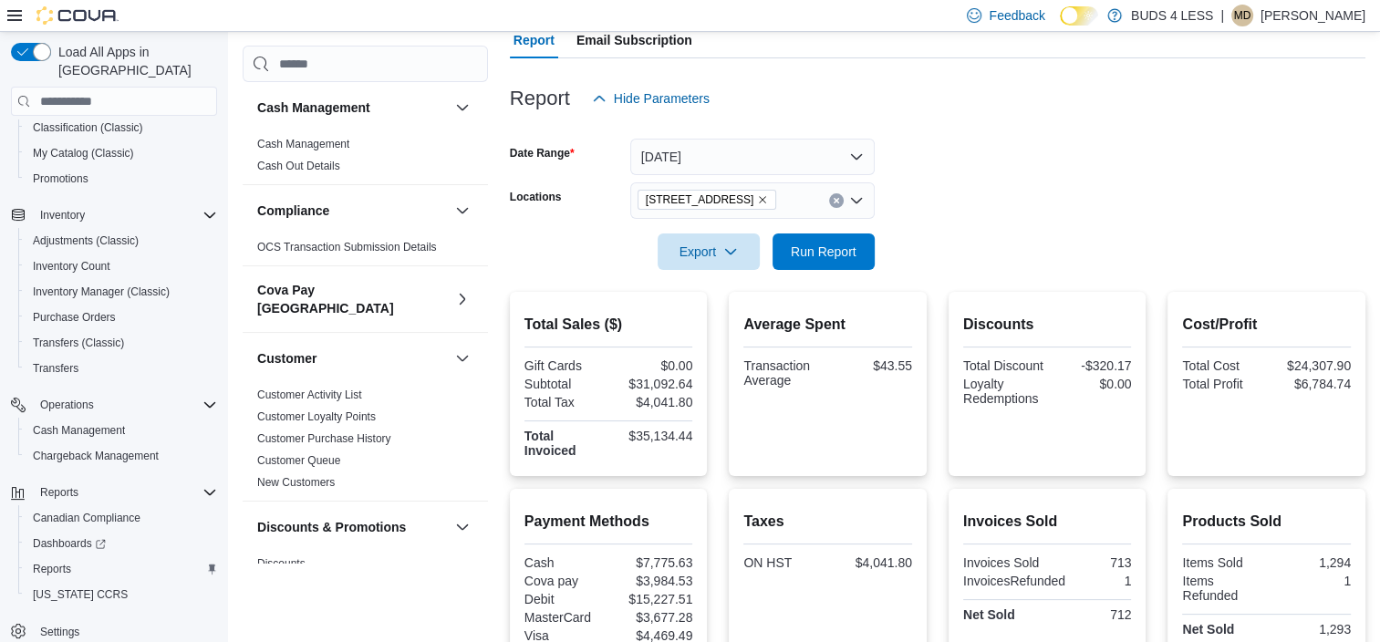
drag, startPoint x: 1140, startPoint y: 169, endPoint x: 822, endPoint y: 274, distance: 335.1
click at [1130, 174] on form "Date Range [DATE] Locations [STREET_ADDRESS] Export Run Report" at bounding box center [937, 193] width 855 height 153
click at [822, 274] on div at bounding box center [937, 281] width 855 height 22
click at [825, 263] on span "Run Report" at bounding box center [823, 251] width 80 height 36
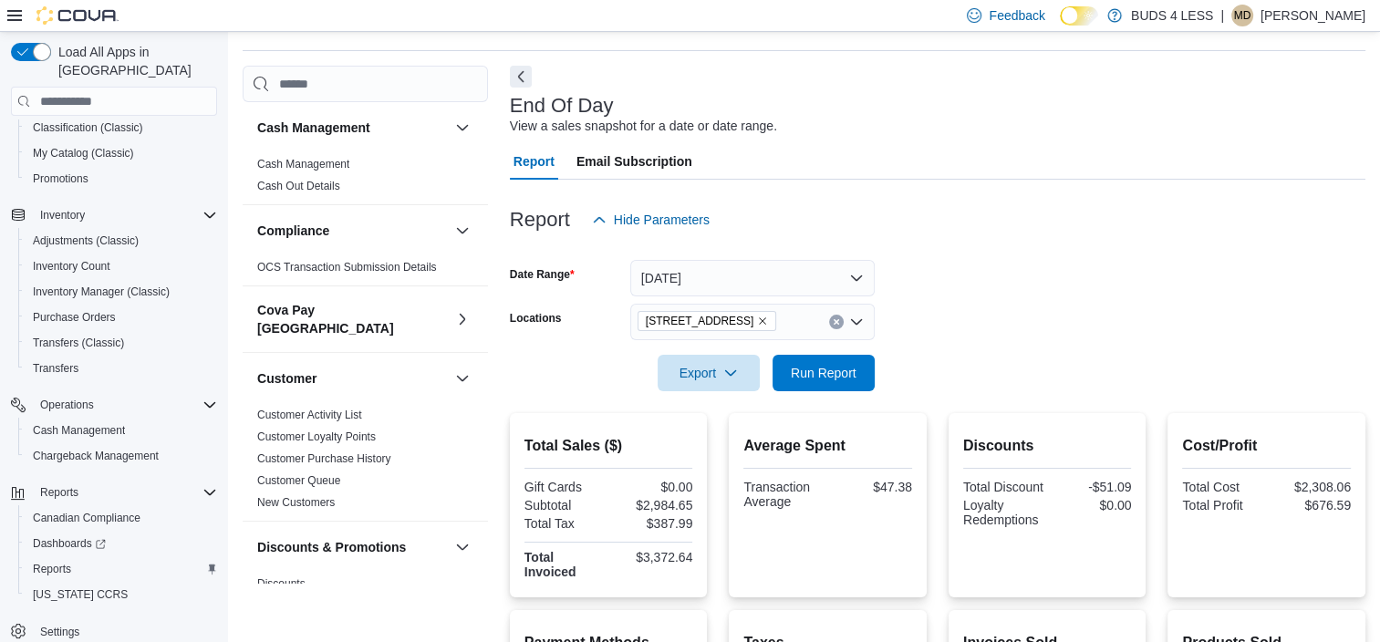
scroll to position [41, 0]
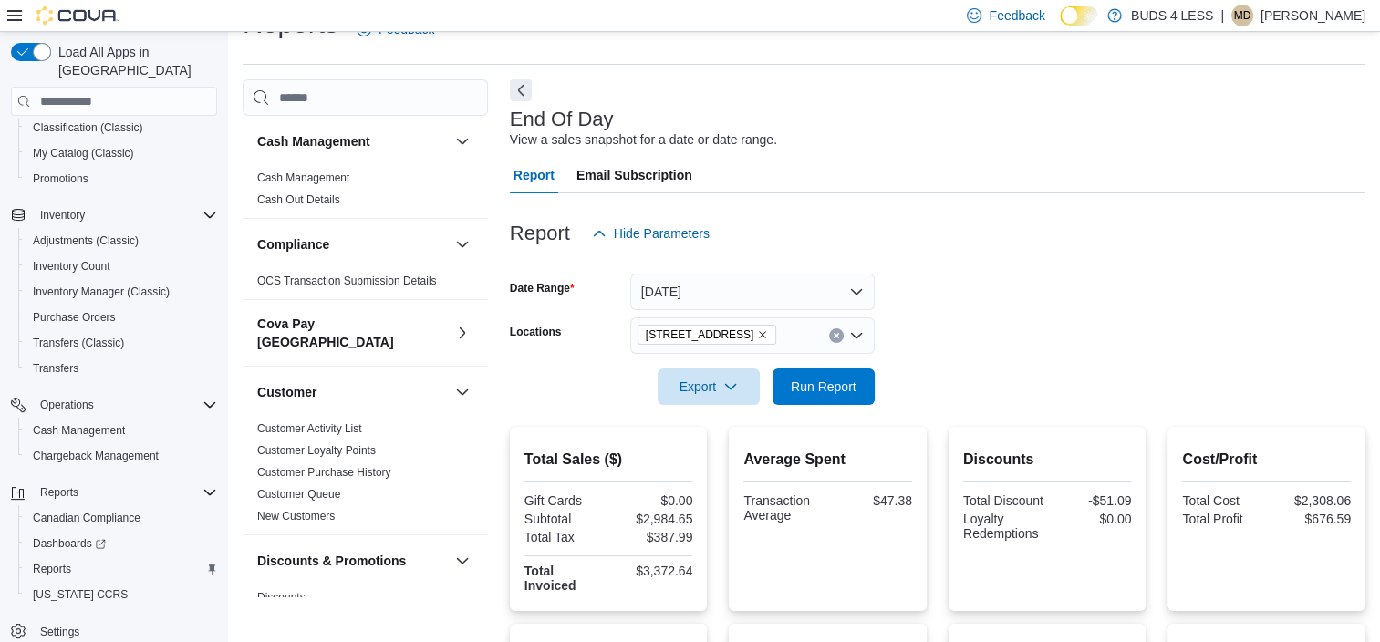
click at [766, 332] on icon "Remove 2125 16th St E., Unit H3 from selection in this group" at bounding box center [763, 334] width 7 height 7
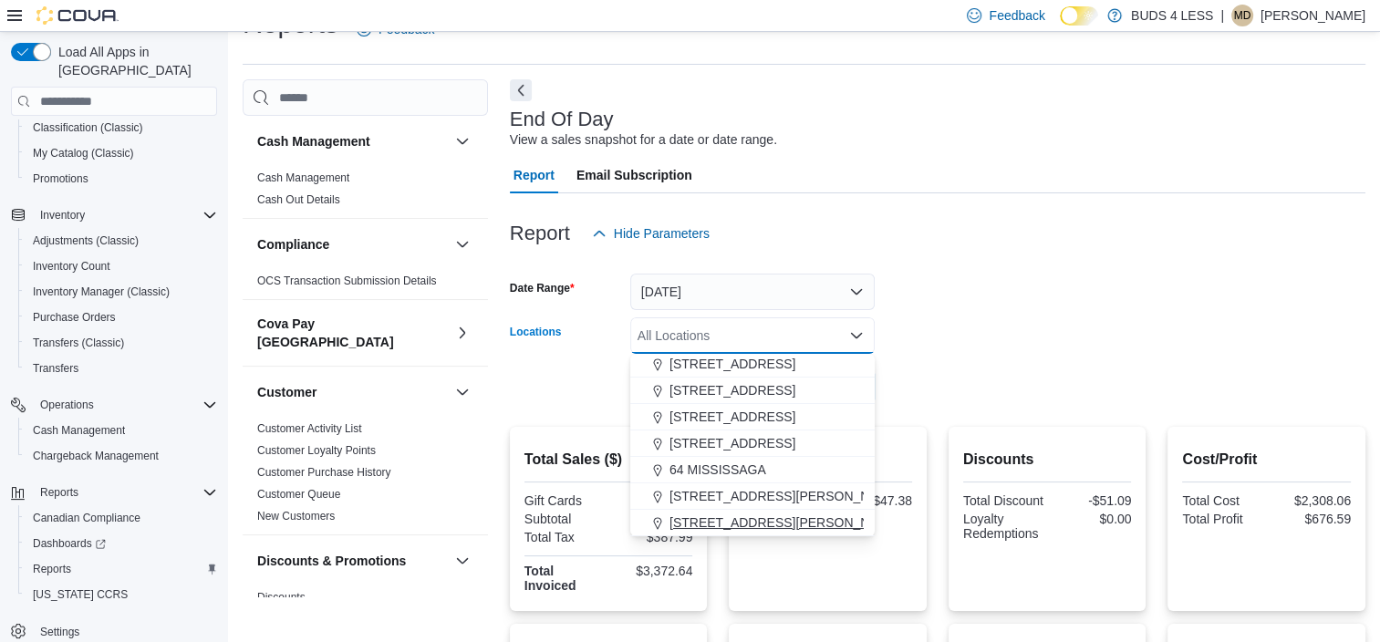
click at [744, 522] on span "[STREET_ADDRESS][PERSON_NAME]" at bounding box center [785, 522] width 232 height 18
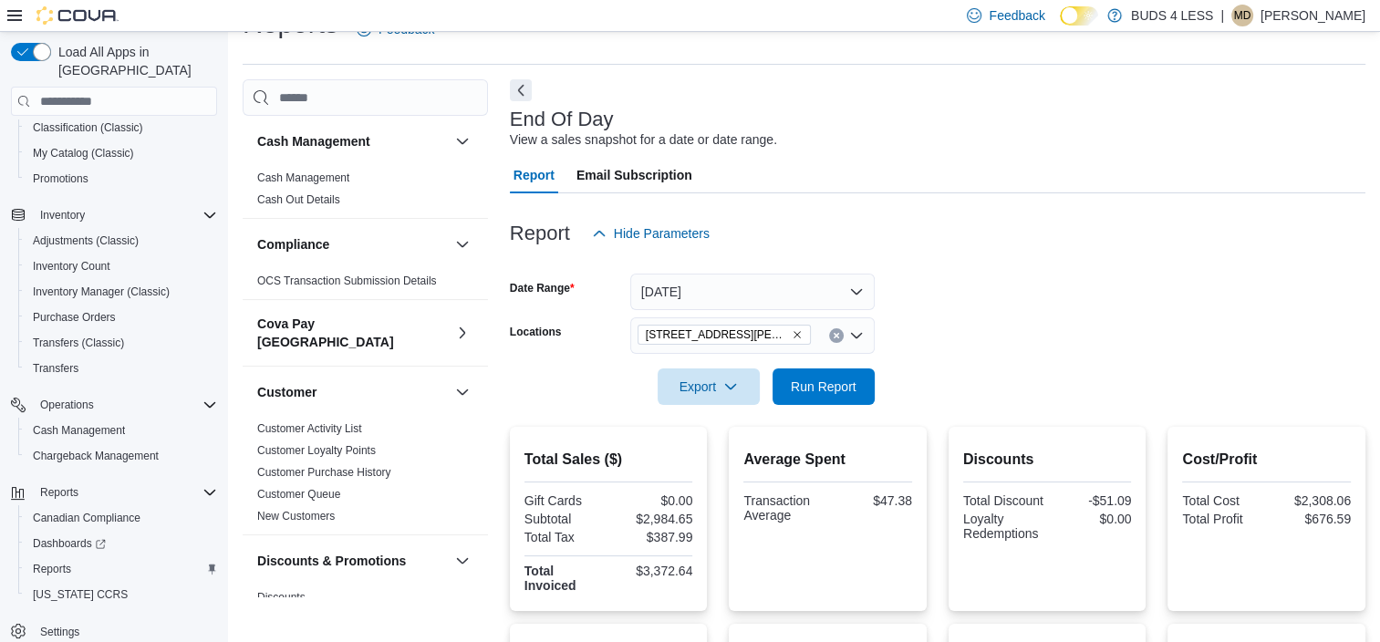
click at [948, 336] on form "Date Range [DATE] Locations [STREET_ADDRESS][PERSON_NAME]-E Export Run Report" at bounding box center [937, 328] width 855 height 153
click at [826, 376] on span "Run Report" at bounding box center [823, 385] width 80 height 36
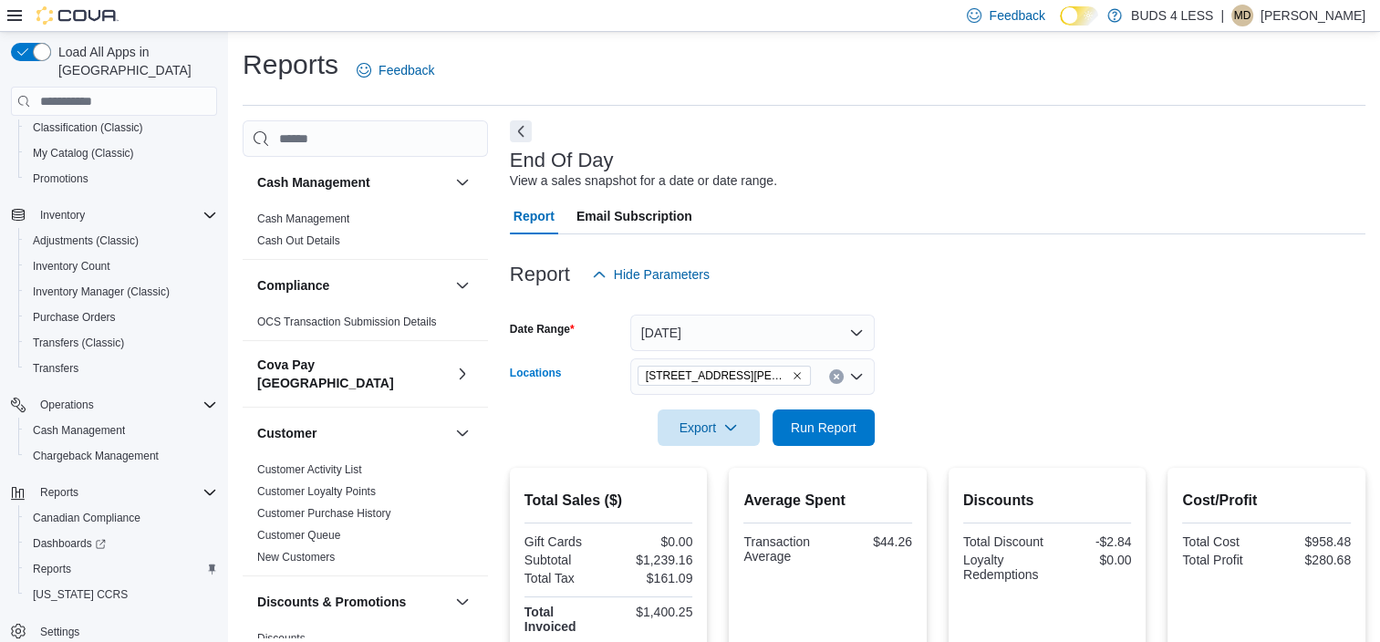
click at [796, 376] on icon "Remove 7500 LUNDY'S LANE UNIT C14-E from selection in this group" at bounding box center [796, 375] width 7 height 7
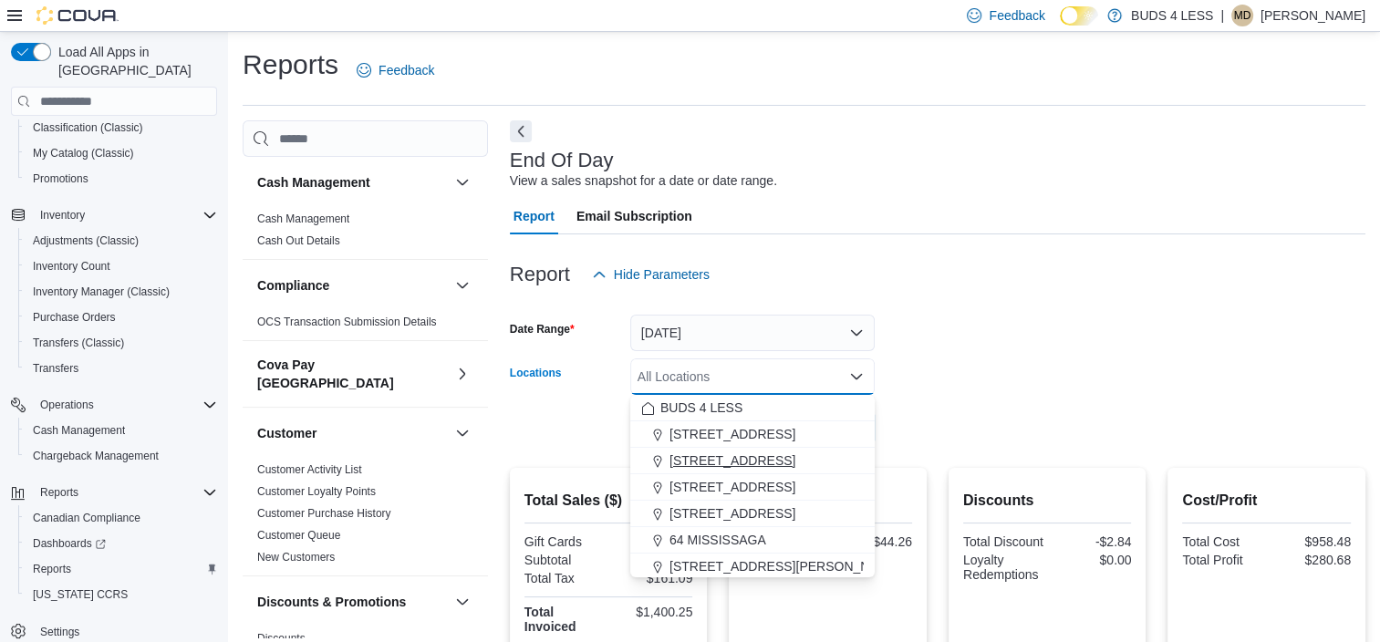
click at [708, 449] on button "[STREET_ADDRESS]" at bounding box center [752, 461] width 244 height 26
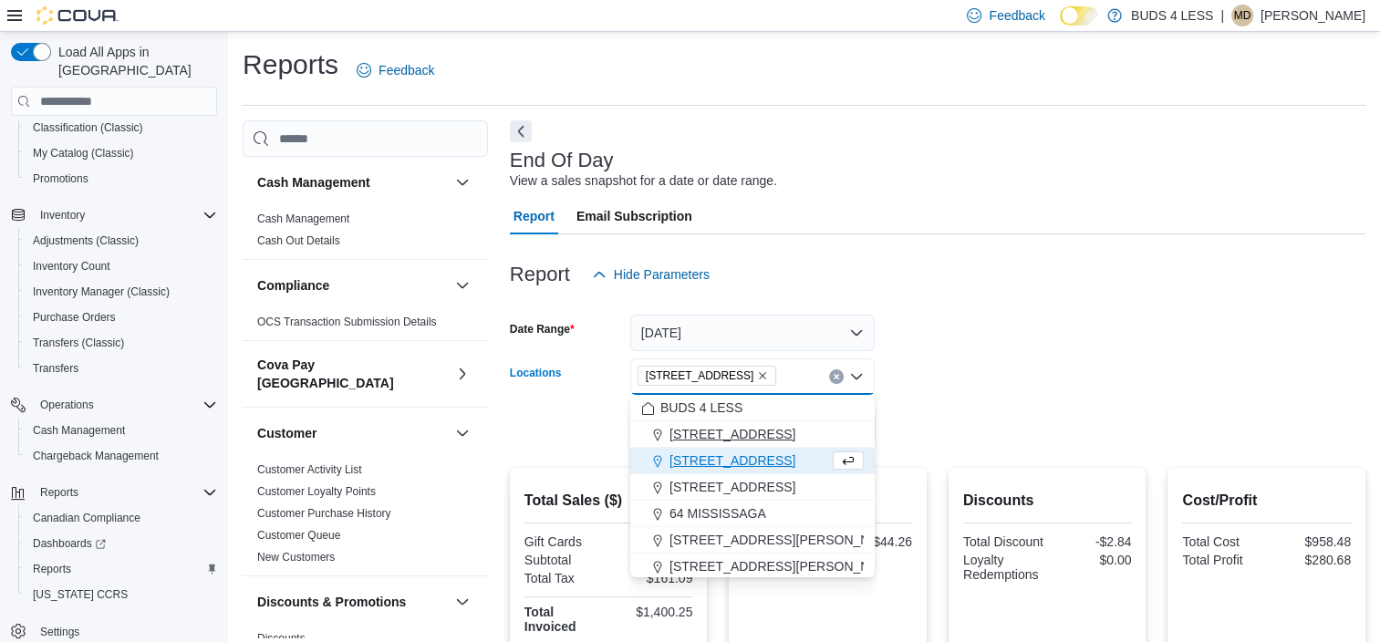
click at [856, 423] on button "[STREET_ADDRESS]" at bounding box center [752, 434] width 244 height 26
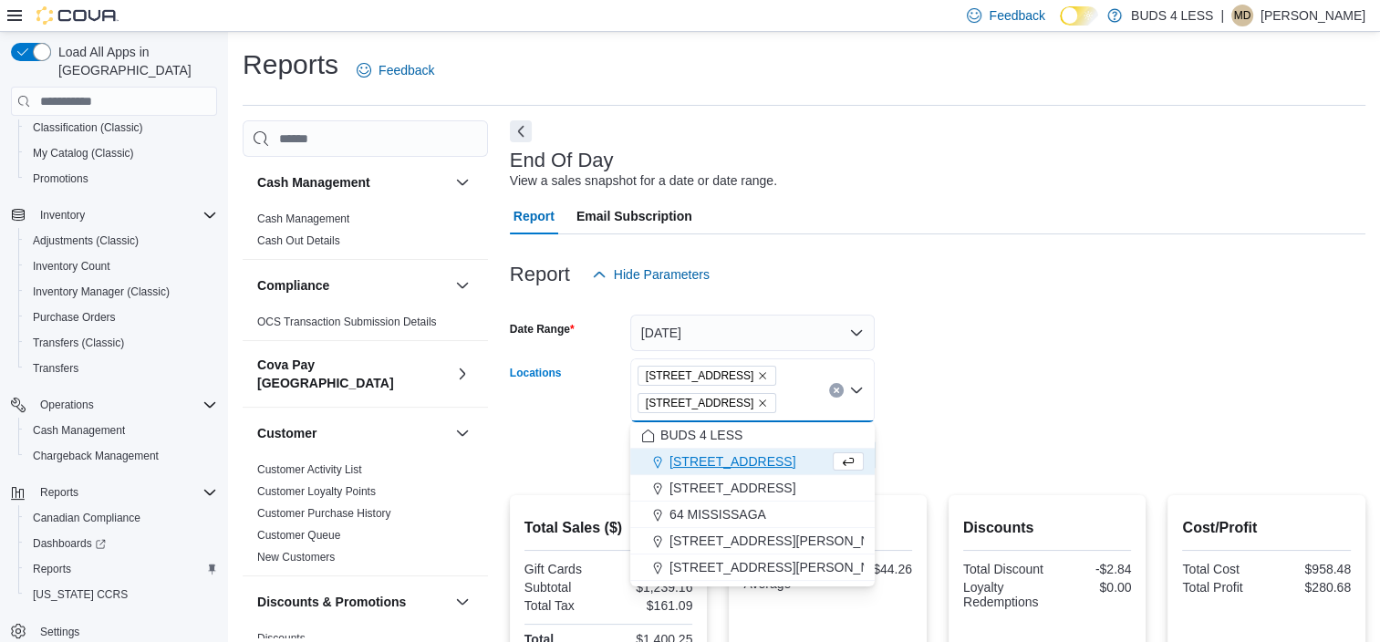
click at [767, 376] on icon "Remove 145 Mapleview Dr W, Unit A from selection in this group" at bounding box center [763, 375] width 7 height 7
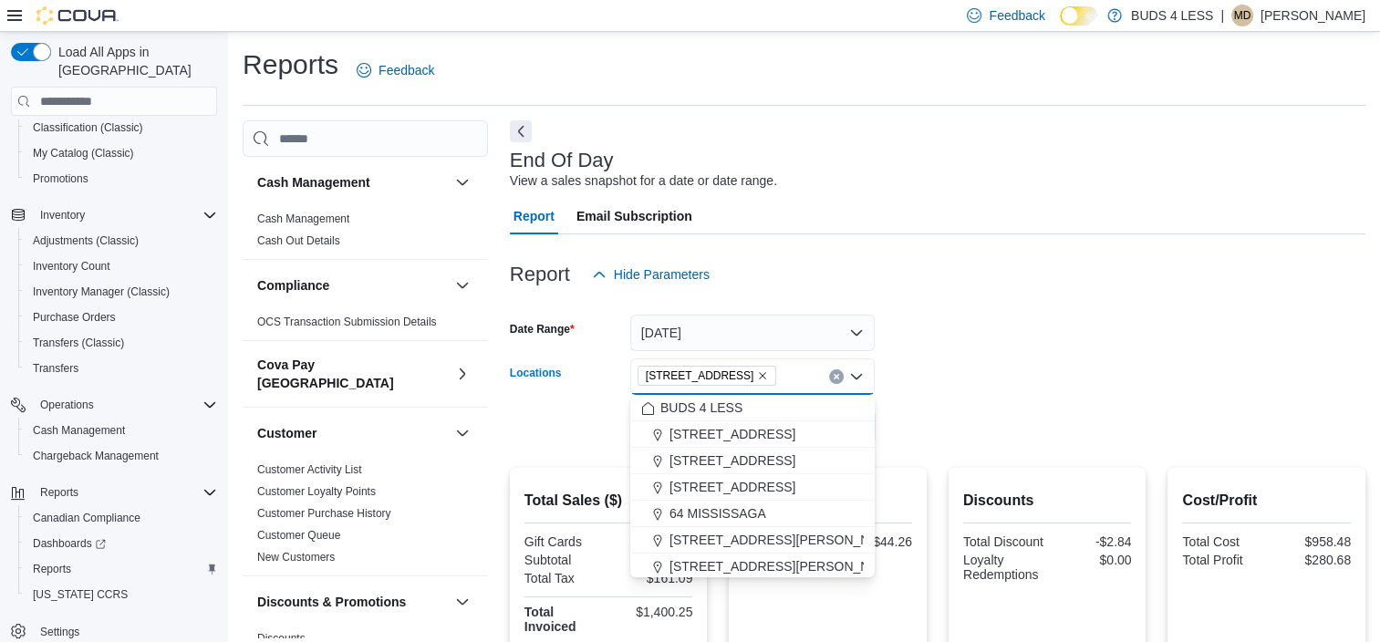
drag, startPoint x: 1018, startPoint y: 390, endPoint x: 813, endPoint y: 438, distance: 209.7
click at [1018, 391] on form "Date Range [DATE] Locations [STREET_ADDRESS] Selected. [STREET_ADDRESS] Press B…" at bounding box center [937, 369] width 855 height 153
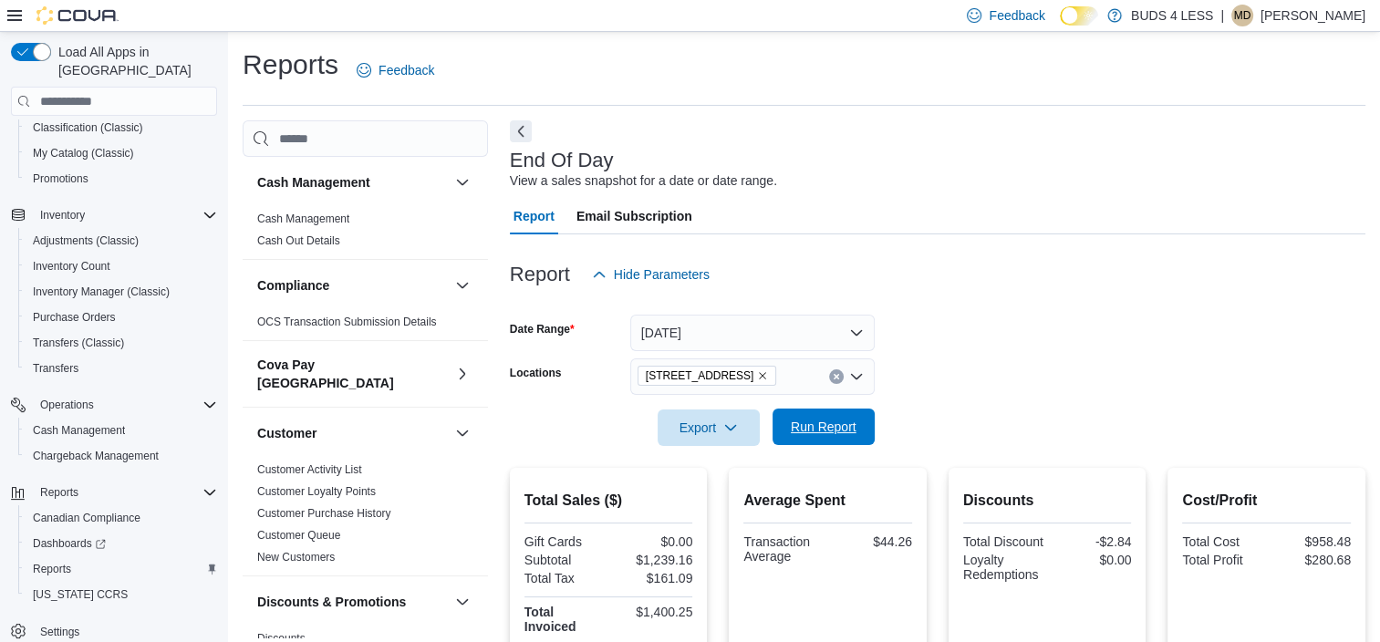
click at [813, 438] on span "Run Report" at bounding box center [823, 426] width 80 height 36
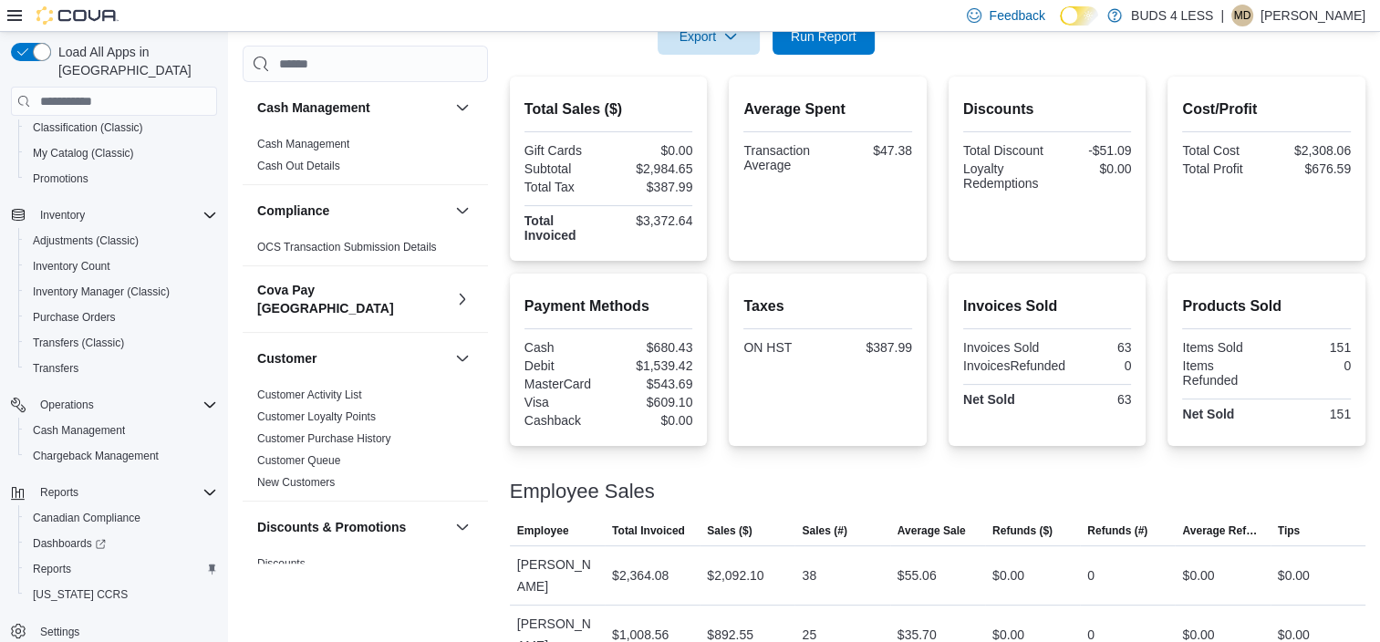
scroll to position [406, 0]
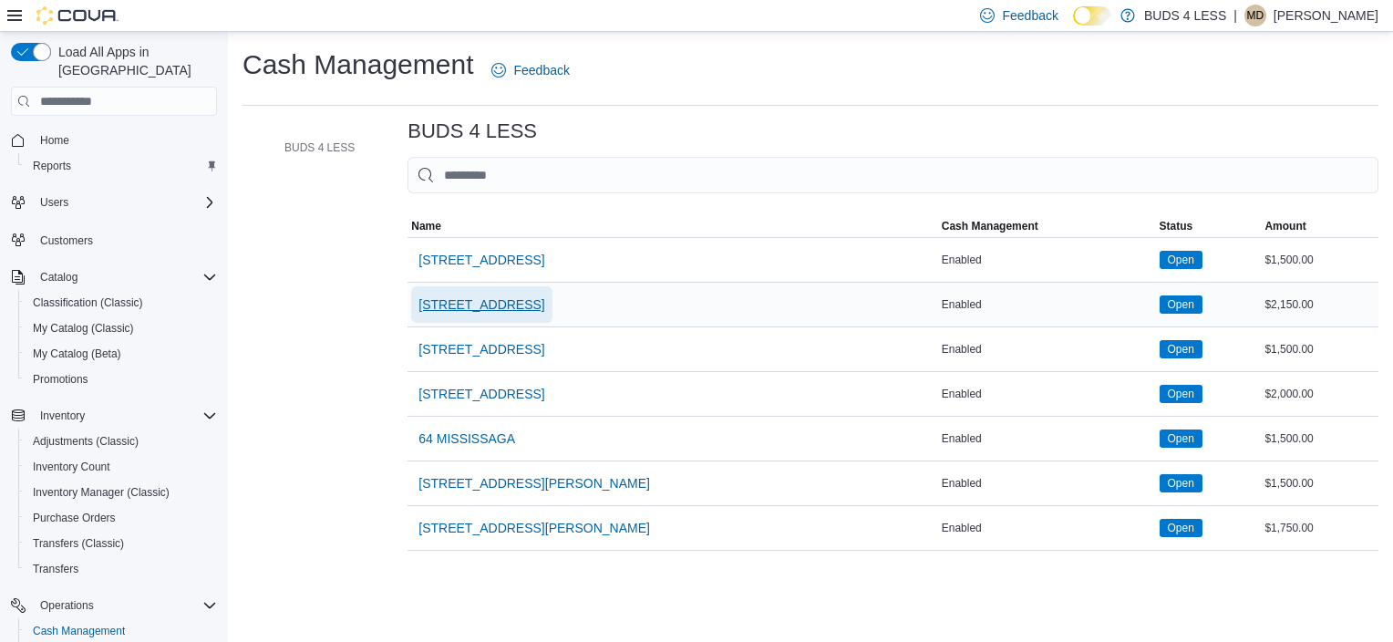
click at [544, 306] on span "[STREET_ADDRESS]" at bounding box center [482, 304] width 126 height 18
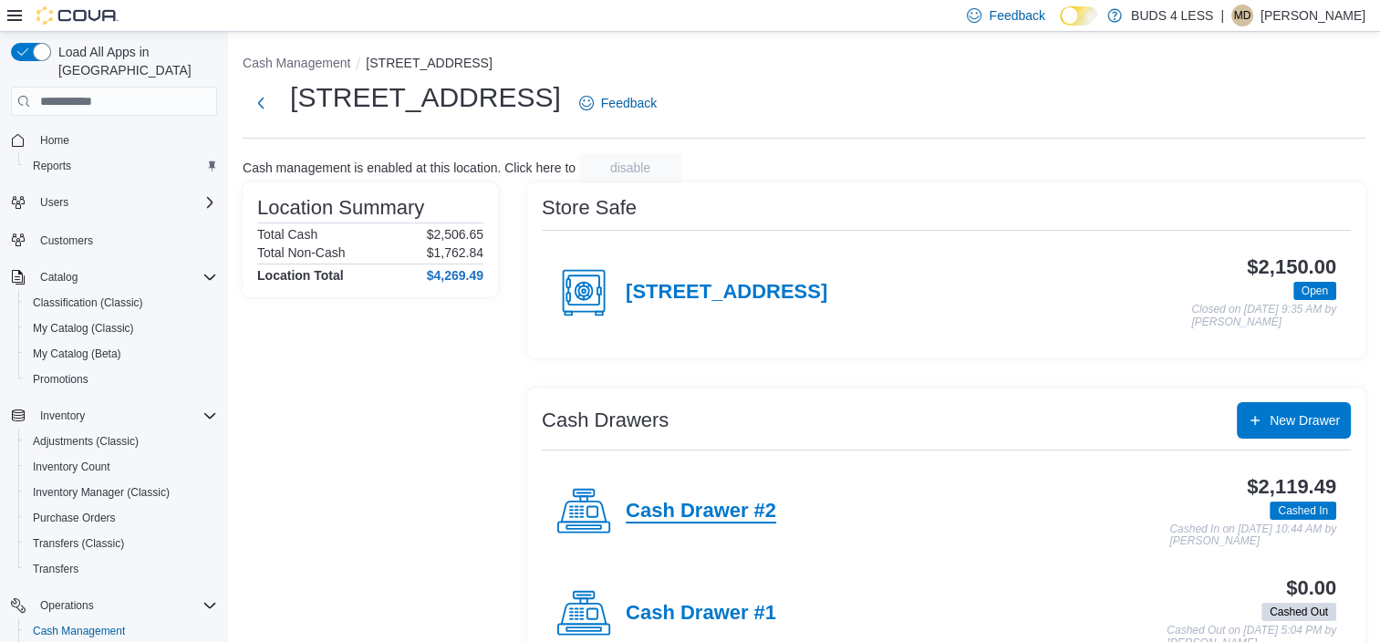
click at [689, 500] on h4 "Cash Drawer #2" at bounding box center [701, 512] width 150 height 24
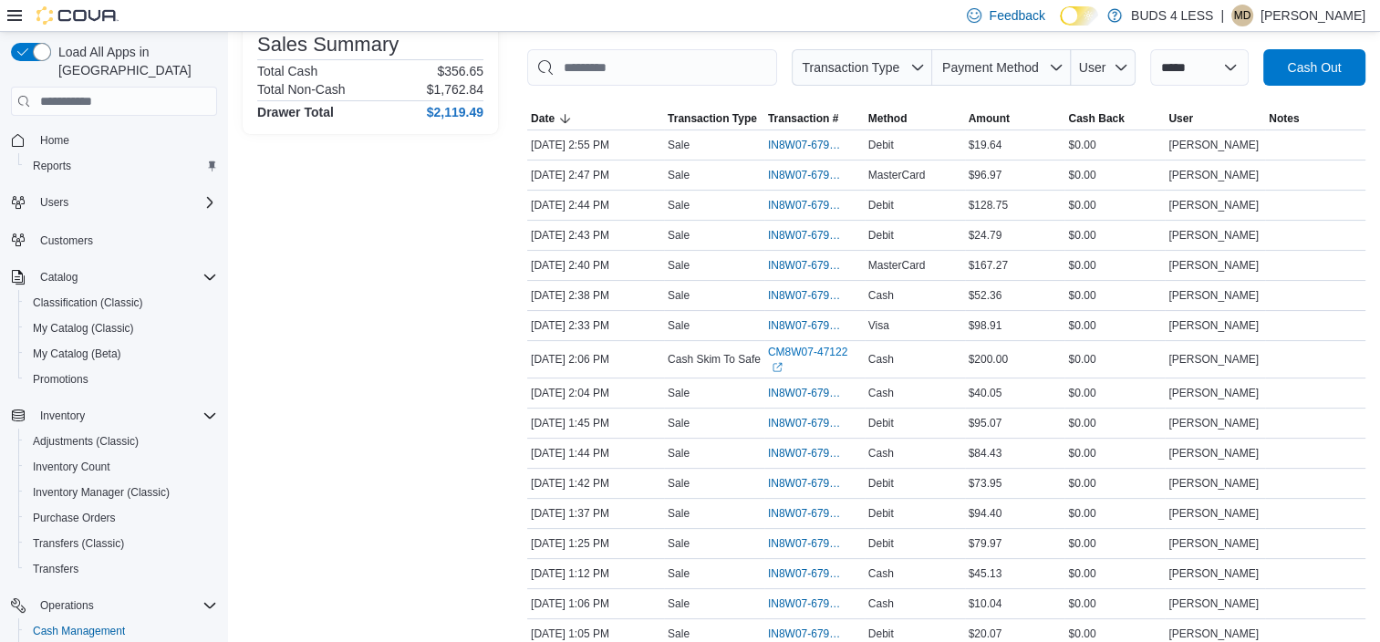
scroll to position [182, 0]
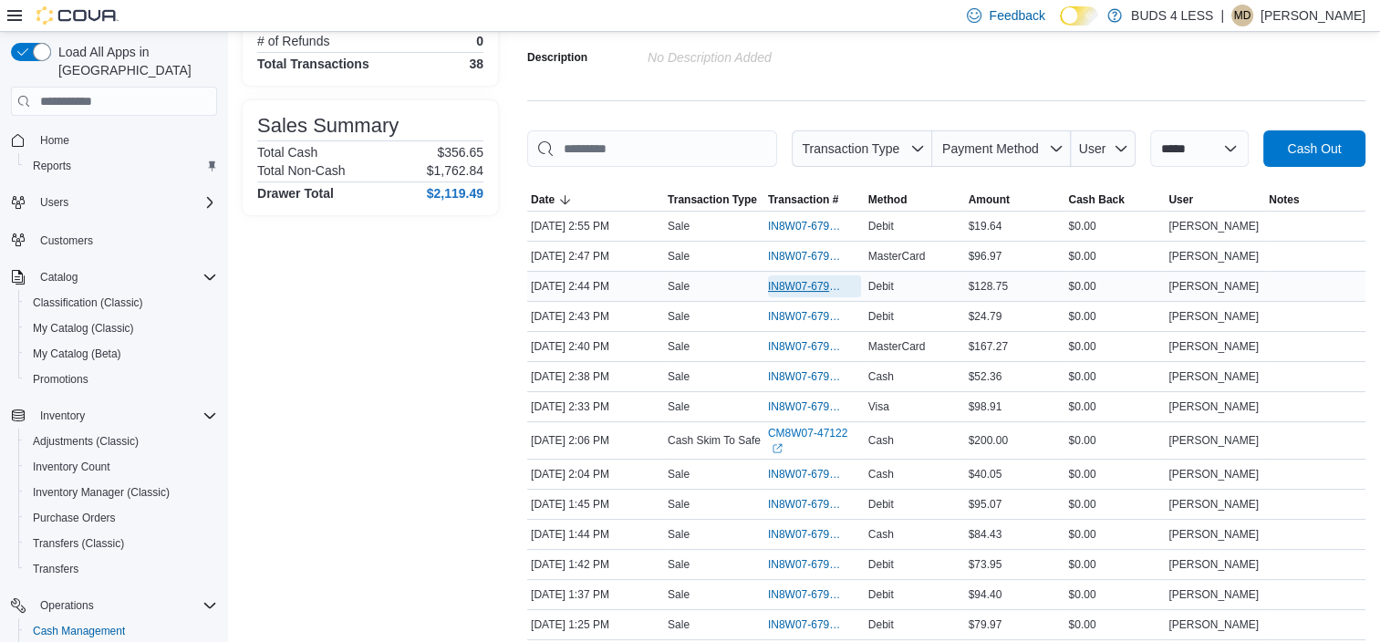
click at [821, 286] on span "IN8W07-679660" at bounding box center [805, 286] width 75 height 15
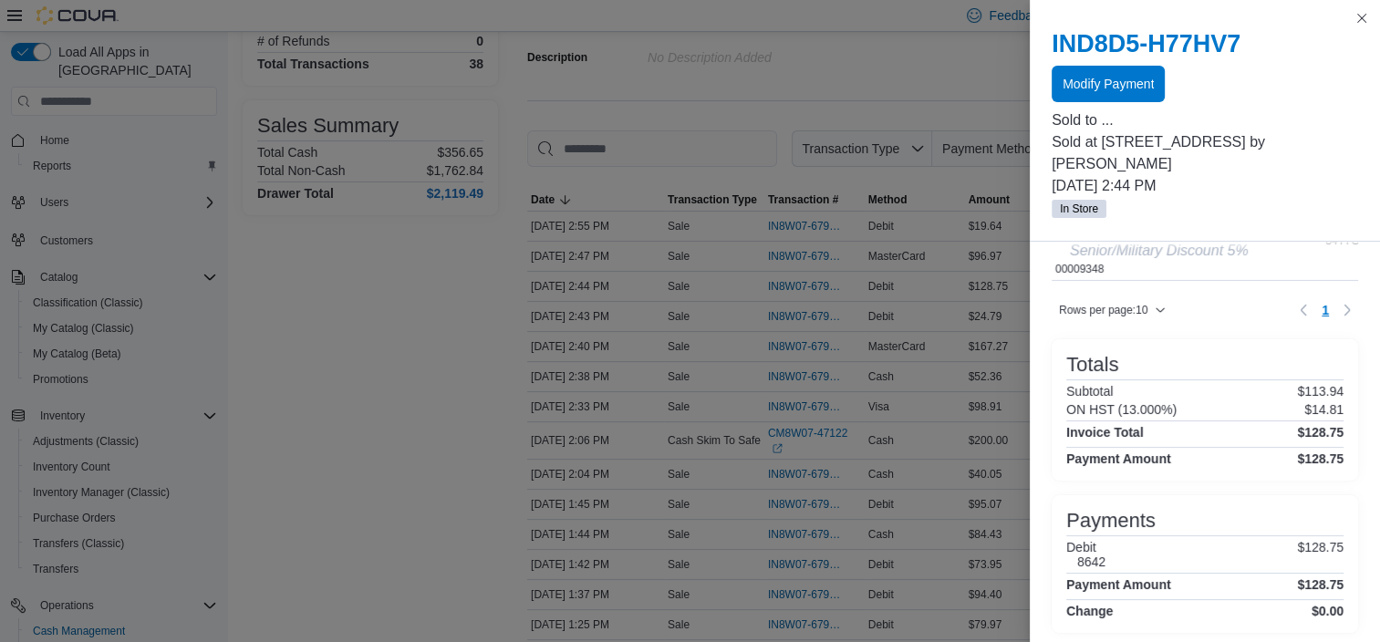
scroll to position [0, 0]
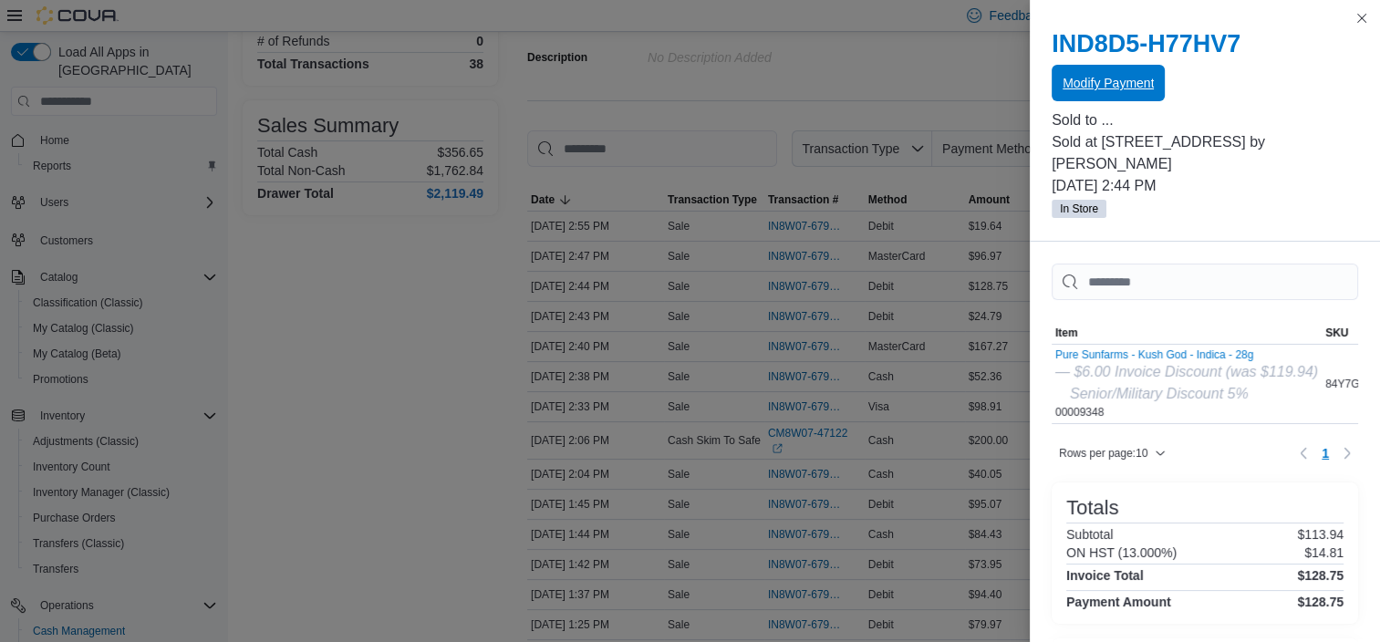
click at [1113, 83] on span "Modify Payment" at bounding box center [1107, 83] width 91 height 18
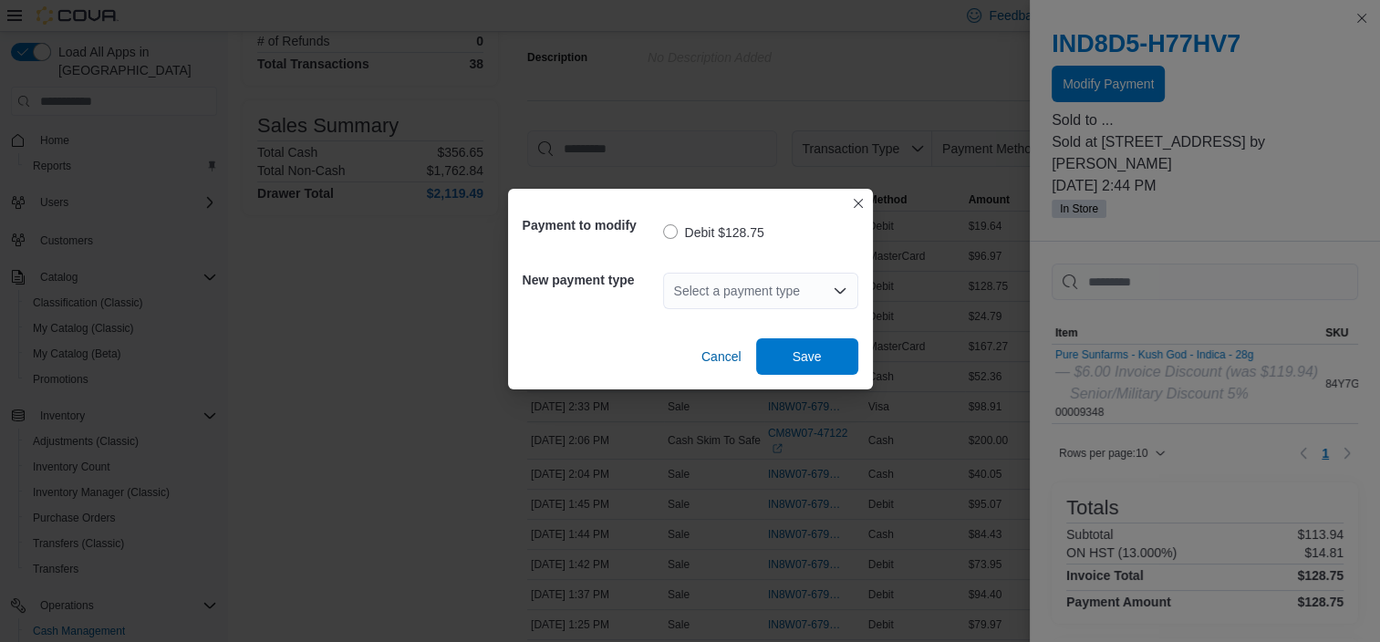
click at [843, 281] on div "Select a payment type" at bounding box center [760, 291] width 195 height 36
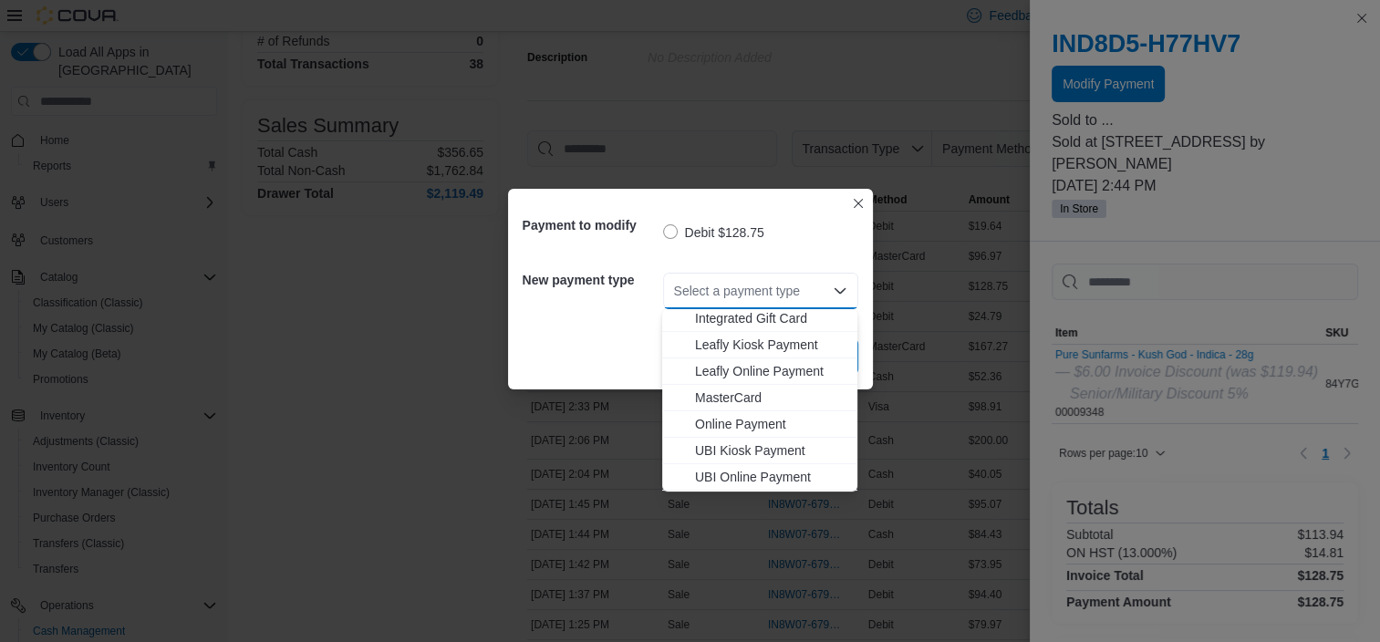
scroll to position [241, 0]
click at [704, 480] on span "Visa" at bounding box center [770, 478] width 151 height 18
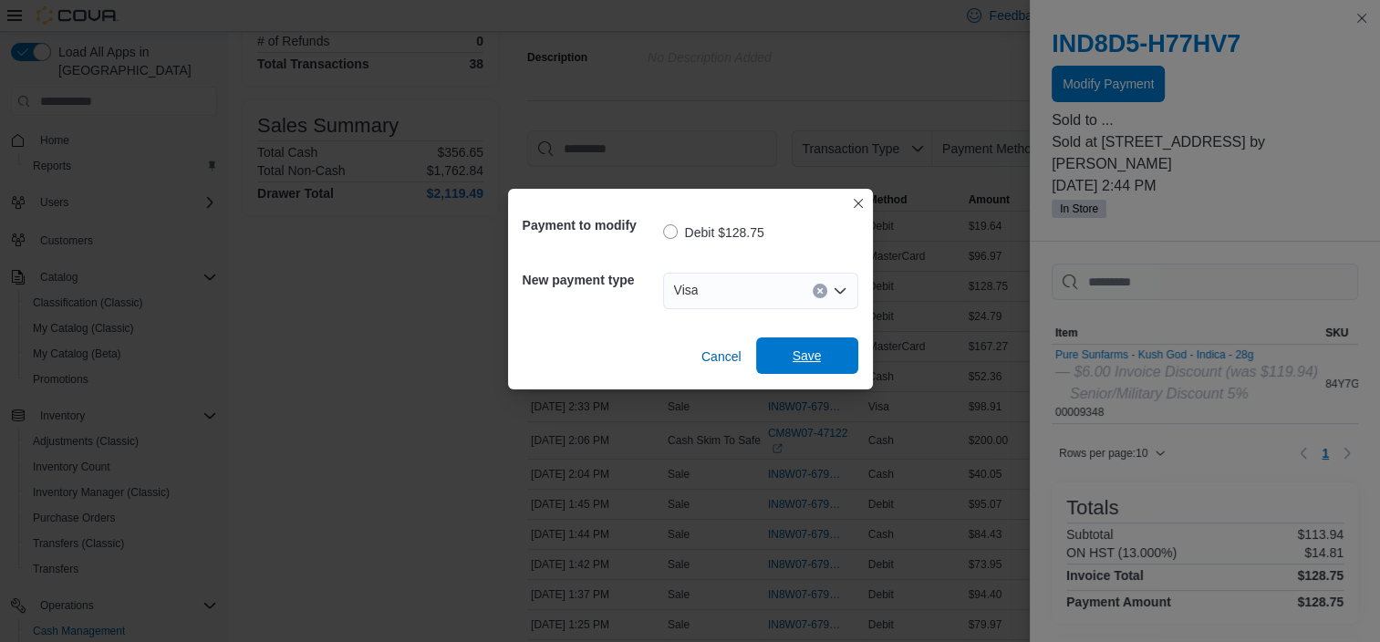
click at [802, 357] on span "Save" at bounding box center [806, 355] width 29 height 18
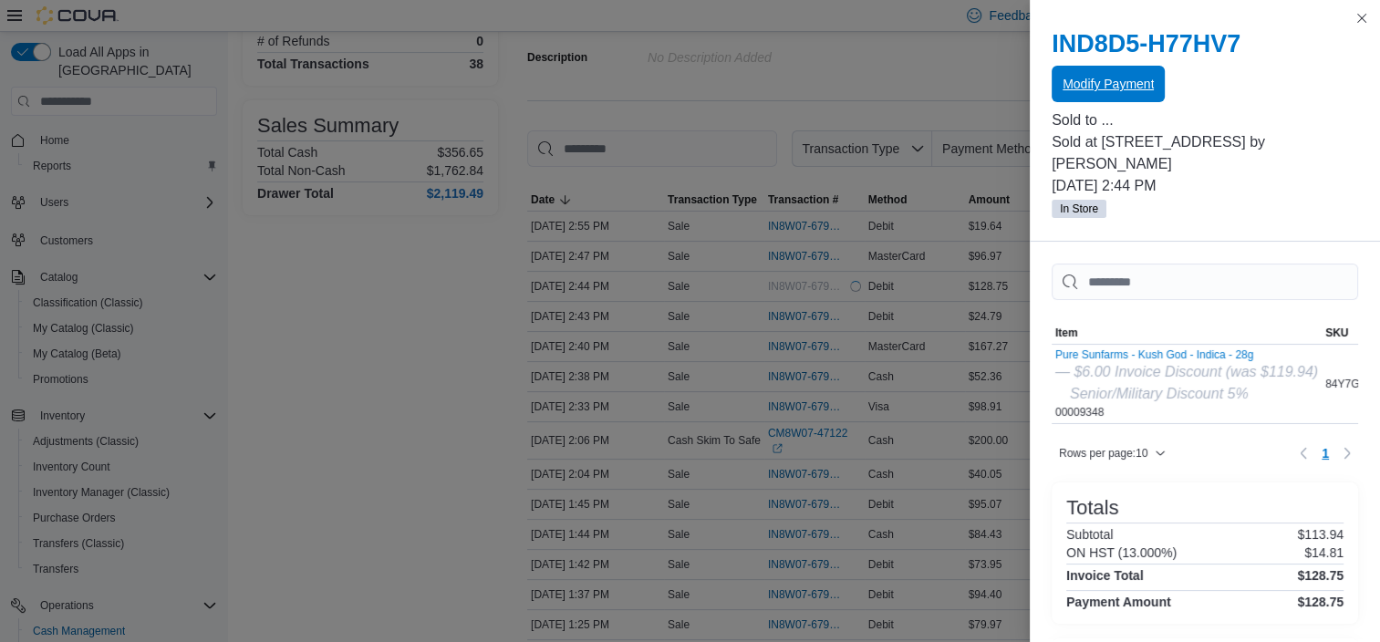
scroll to position [0, 0]
click at [1366, 18] on button "Close this dialog" at bounding box center [1361, 17] width 22 height 22
